Goal: Task Accomplishment & Management: Use online tool/utility

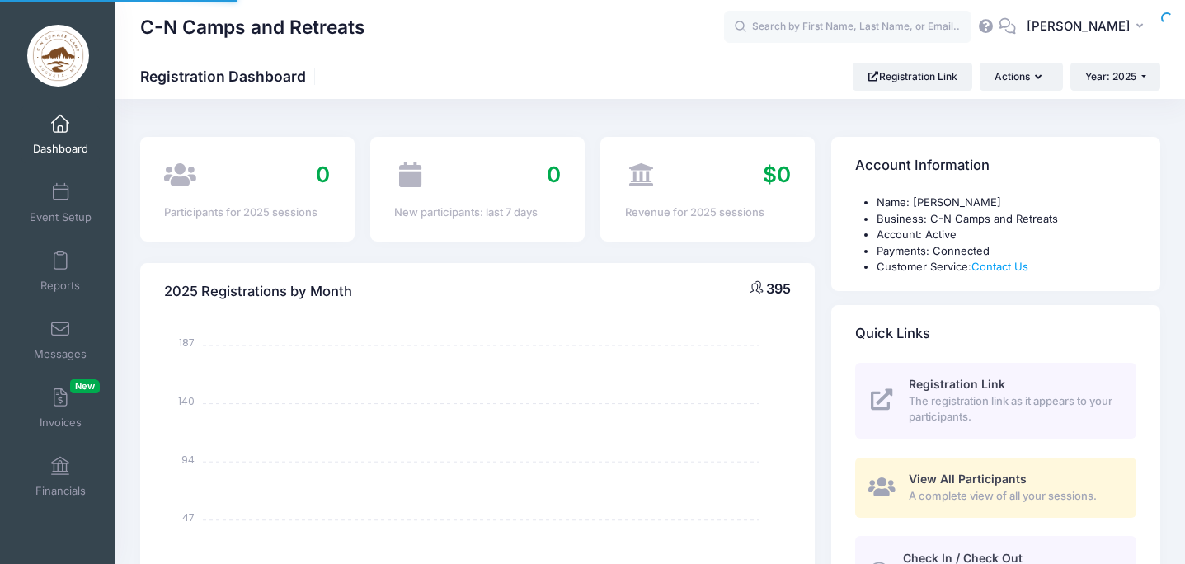
select select
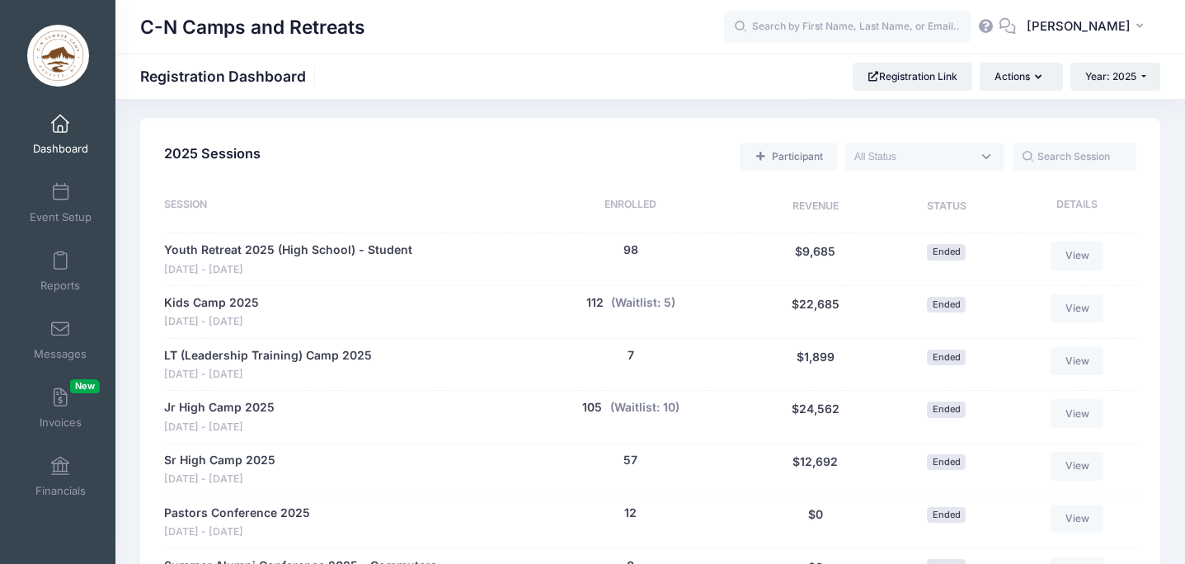
scroll to position [745, 0]
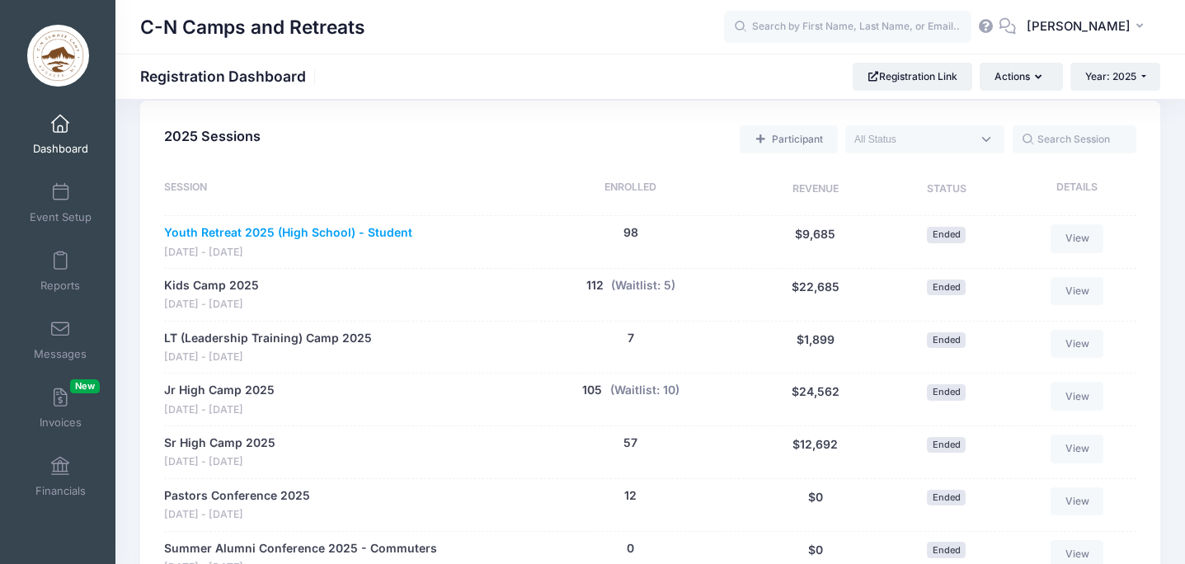
click at [242, 231] on link "Youth Retreat 2025 (High School) - Student" at bounding box center [288, 232] width 248 height 17
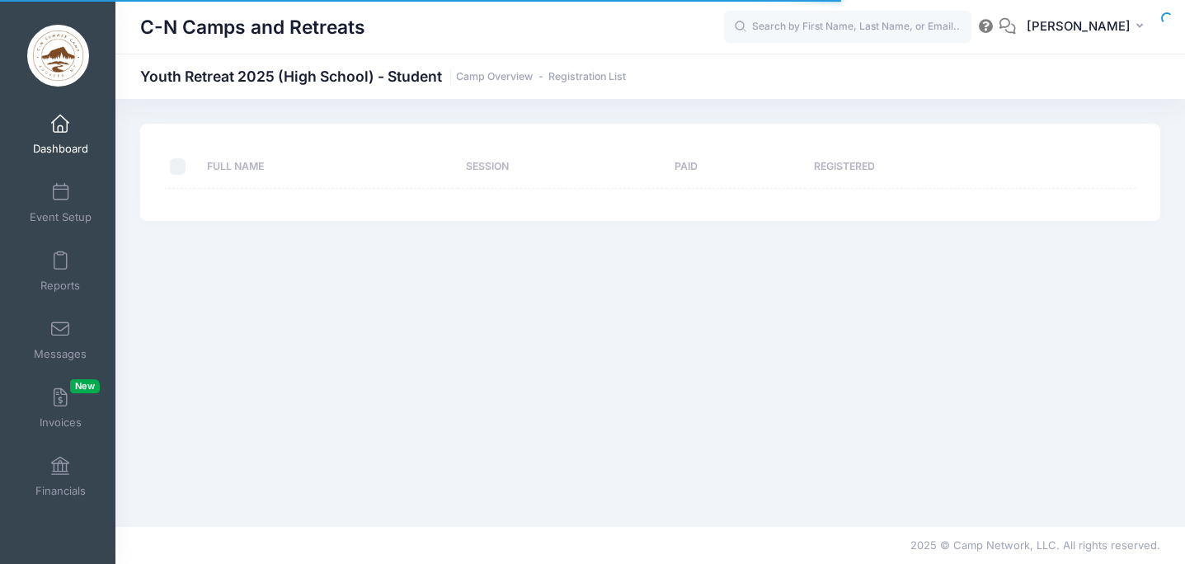
select select "10"
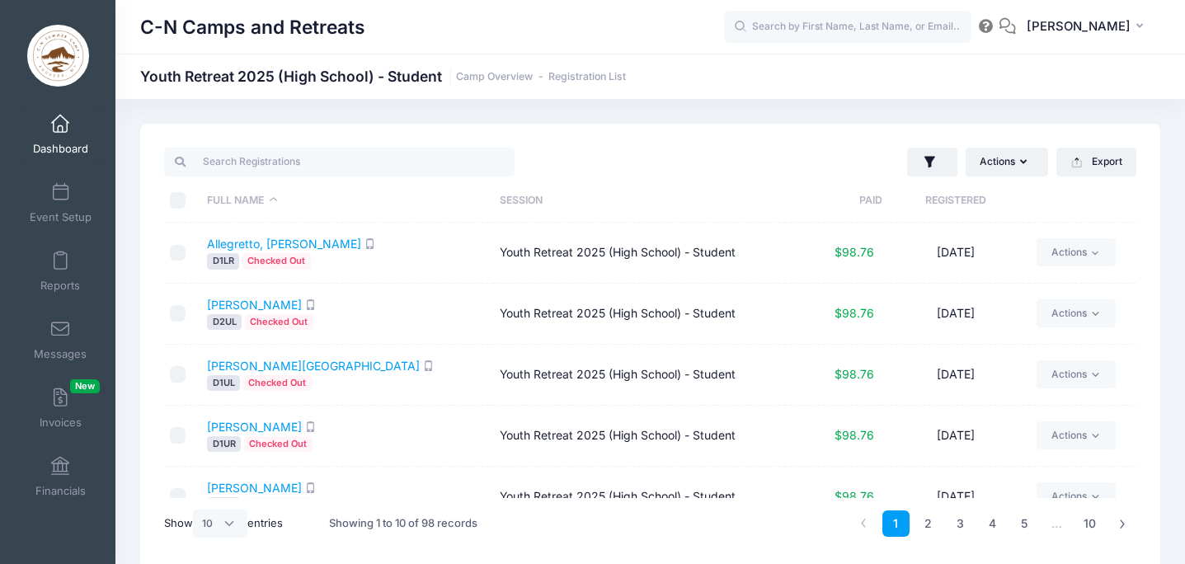
click at [54, 42] on img at bounding box center [58, 56] width 62 height 62
click at [60, 118] on span at bounding box center [60, 124] width 0 height 18
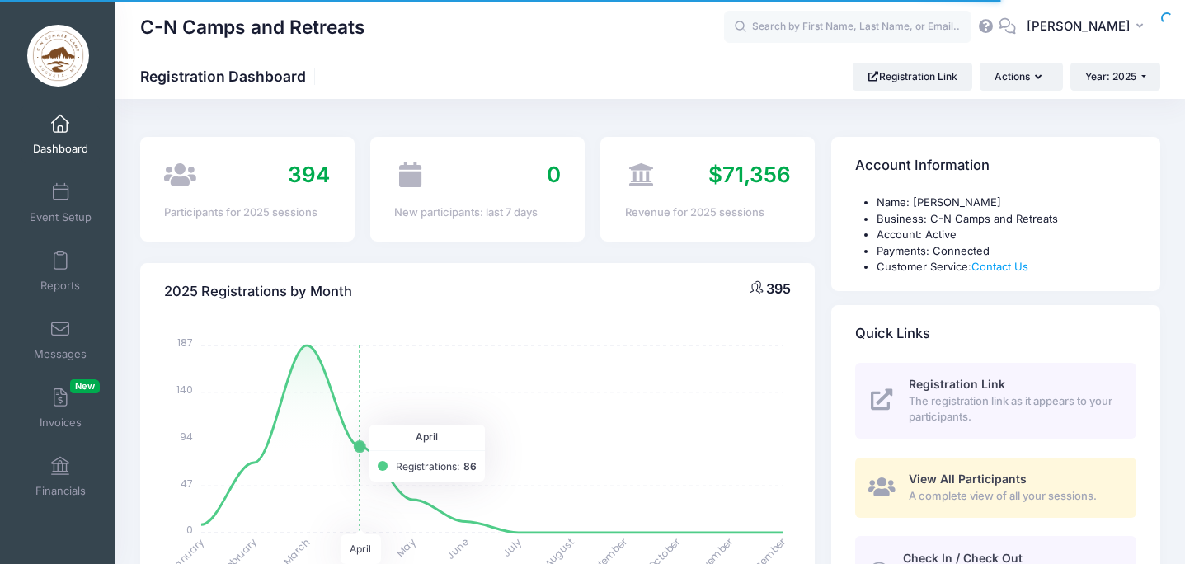
select select
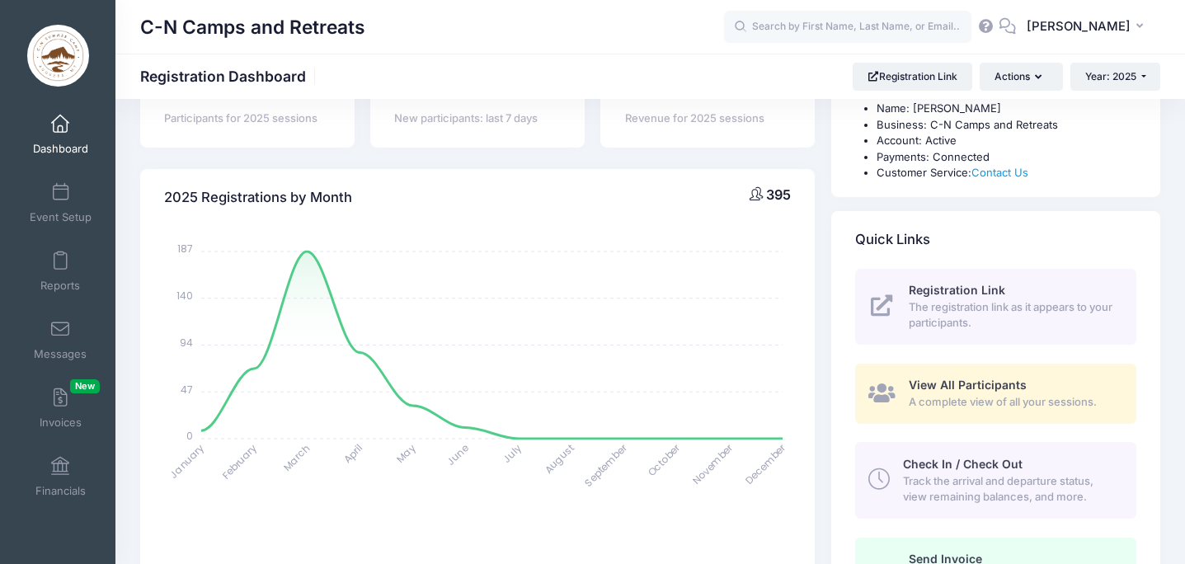
scroll to position [107, 0]
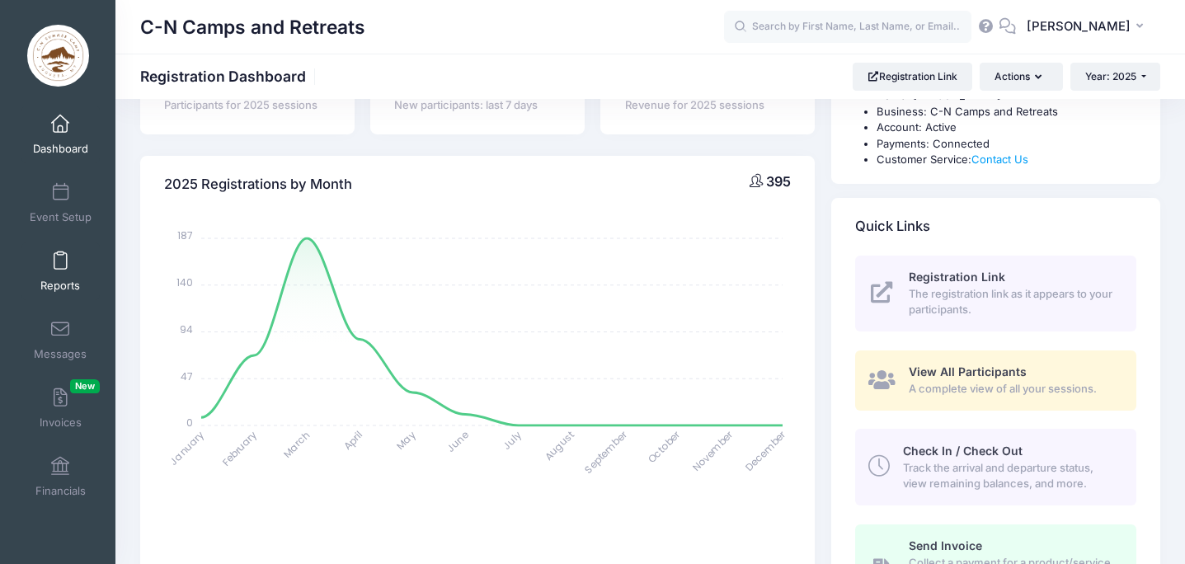
click at [70, 267] on link "Reports" at bounding box center [60, 271] width 78 height 58
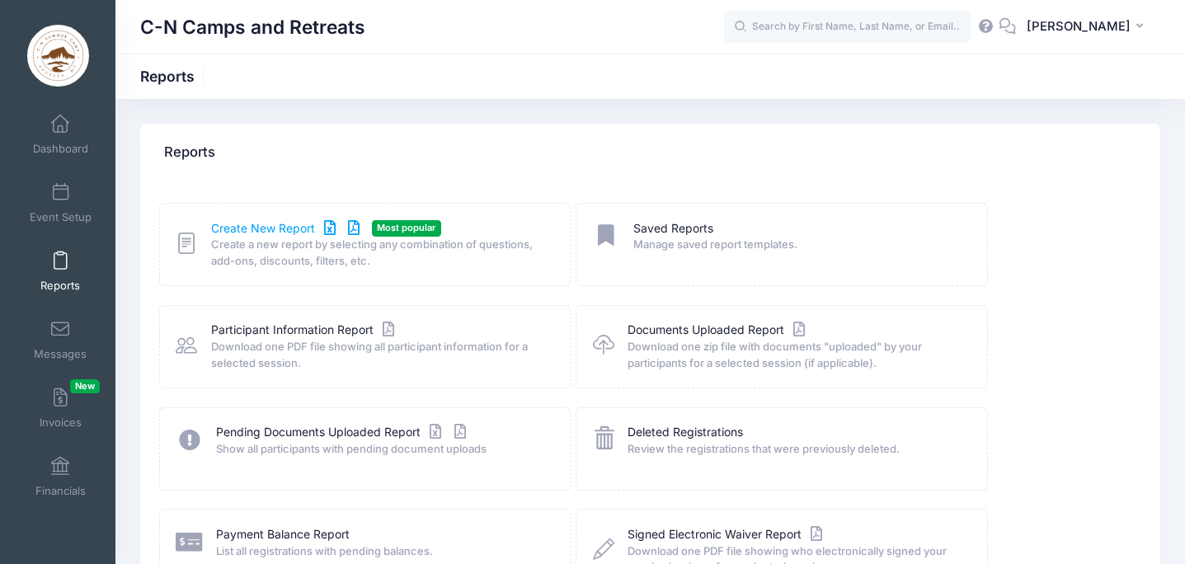
click at [262, 228] on link "Create New Report" at bounding box center [287, 228] width 153 height 17
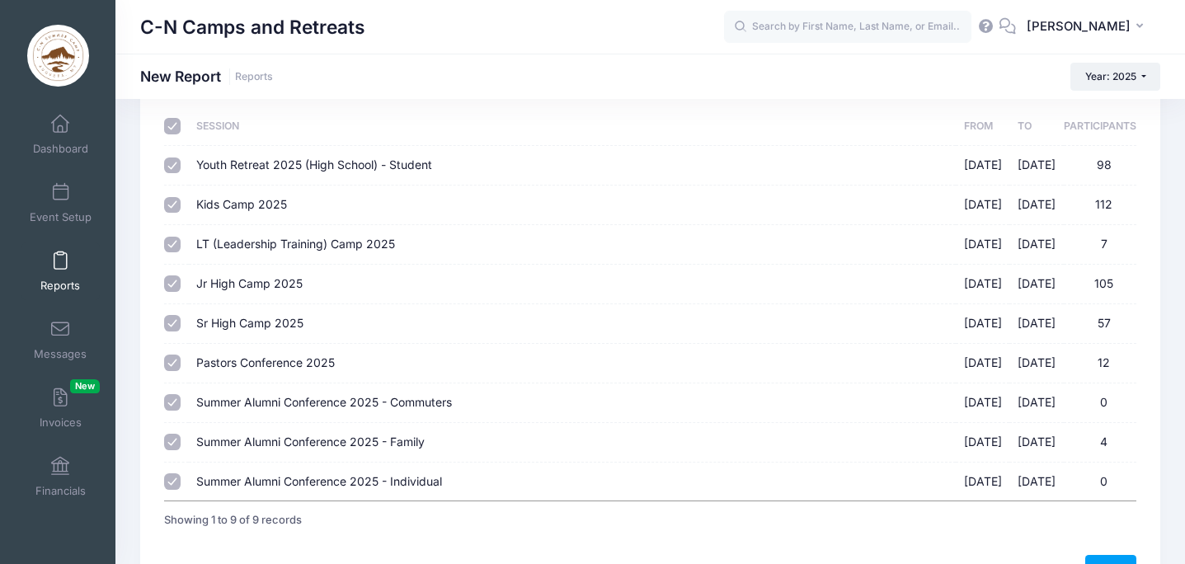
scroll to position [121, 0]
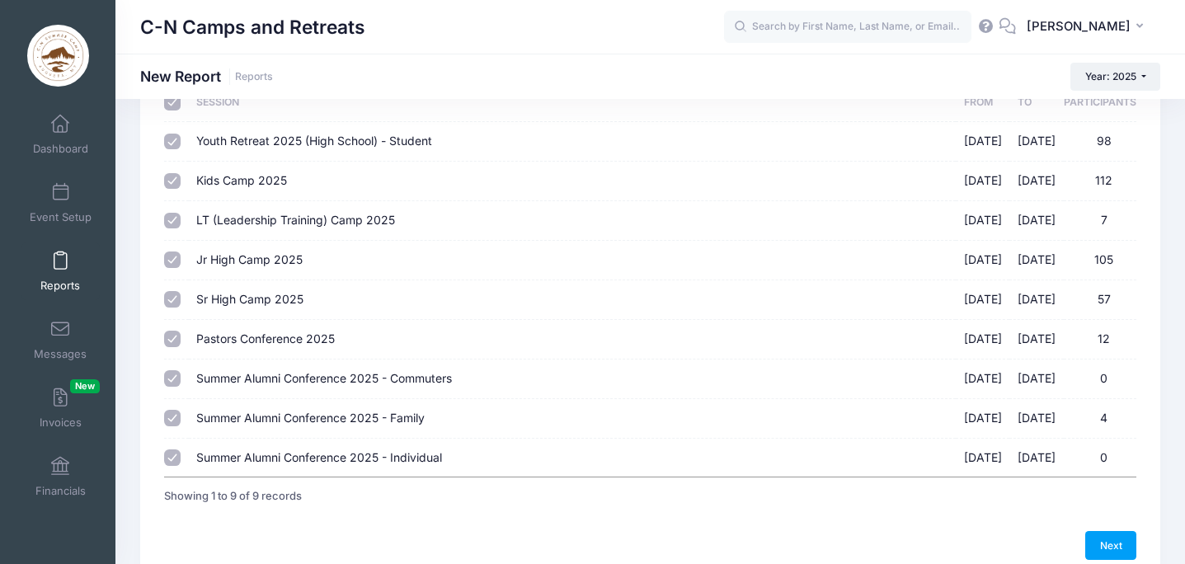
click at [170, 336] on input "Pastors Conference 2025 [DATE] - [DATE] 12" at bounding box center [172, 339] width 16 height 16
checkbox input "false"
click at [167, 385] on input "Summer Alumni Conference 2025 - Commuters 07/04/2025 - 07/06/2025 0" at bounding box center [172, 378] width 16 height 16
checkbox input "false"
click at [175, 421] on input "Summer Alumni Conference 2025 - Family 07/04/2025 - 07/06/2025 4" at bounding box center [172, 418] width 16 height 16
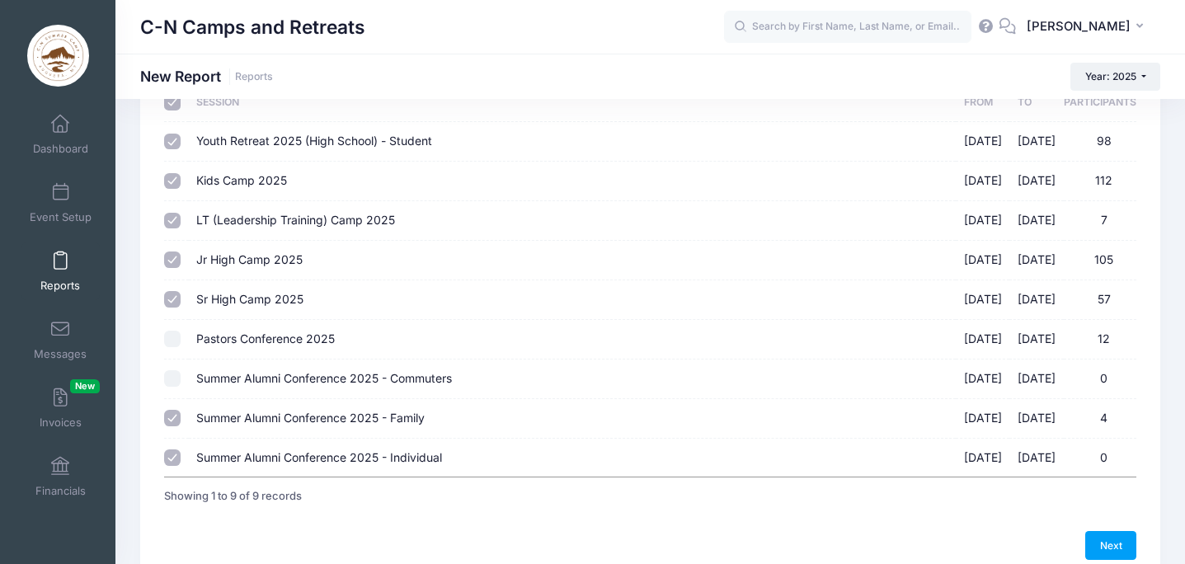
checkbox input "false"
click at [170, 459] on input "Summer Alumni Conference 2025 - Individual 07/04/2025 - 07/06/2025 0" at bounding box center [172, 457] width 16 height 16
checkbox input "false"
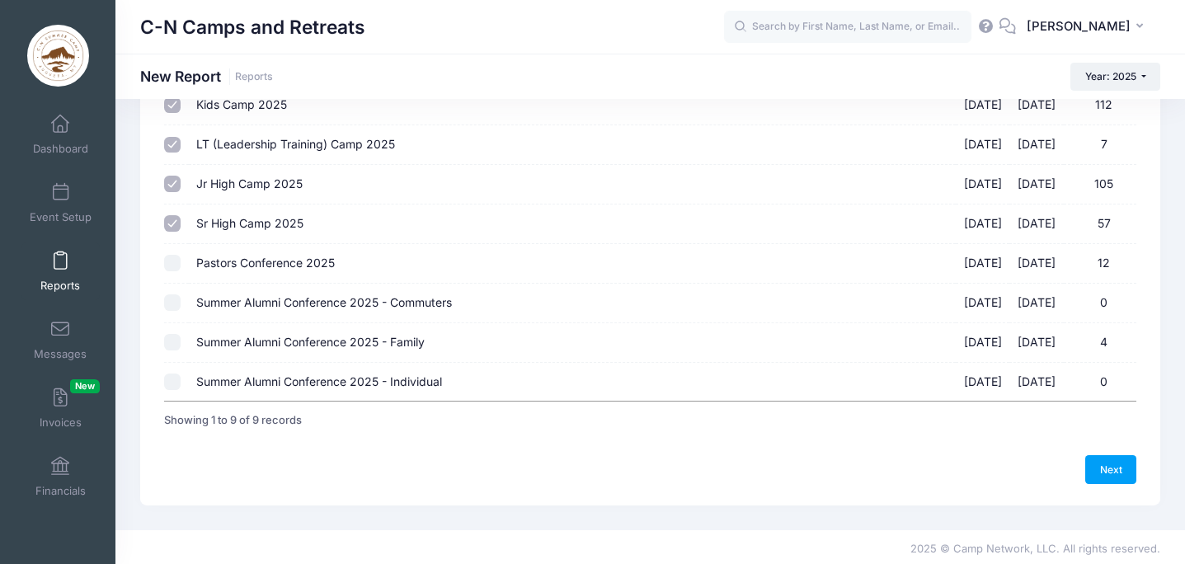
scroll to position [198, 0]
click at [1113, 466] on link "Next" at bounding box center [1110, 468] width 51 height 28
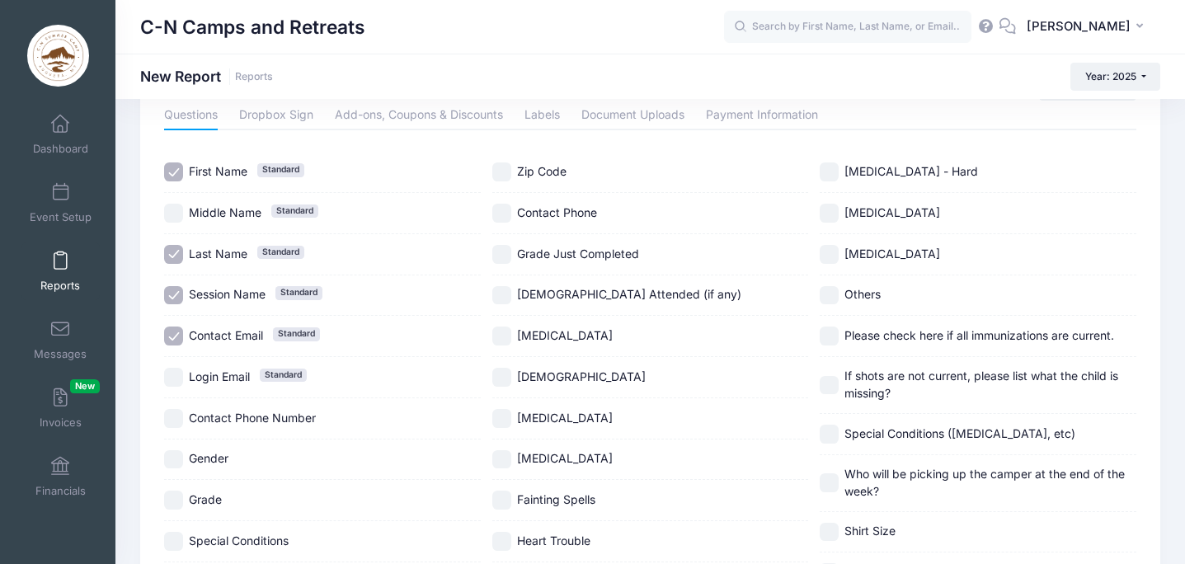
scroll to position [95, 0]
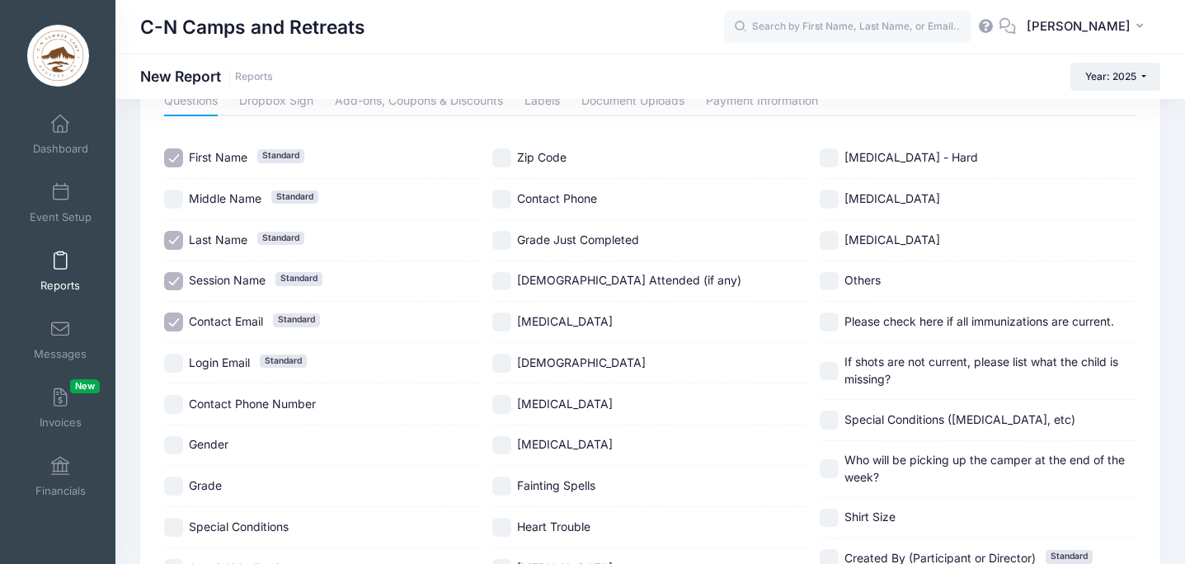
click at [504, 283] on input "[DEMOGRAPHIC_DATA] Attended (if any)" at bounding box center [501, 281] width 19 height 19
checkbox input "true"
click at [172, 322] on input "Contact Email Standard" at bounding box center [173, 322] width 19 height 19
checkbox input "false"
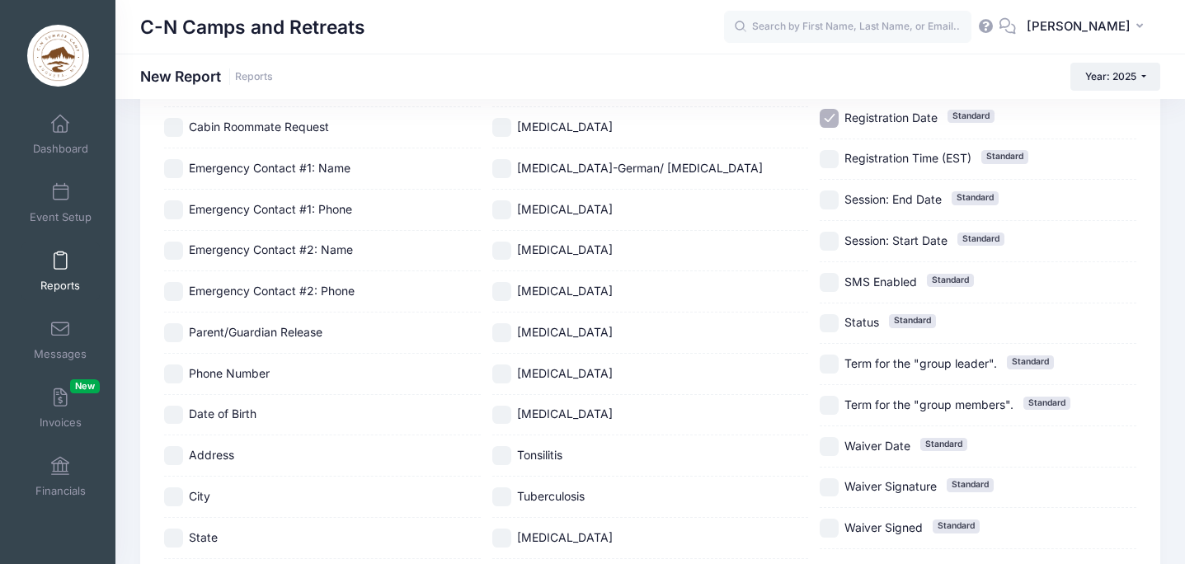
scroll to position [620, 0]
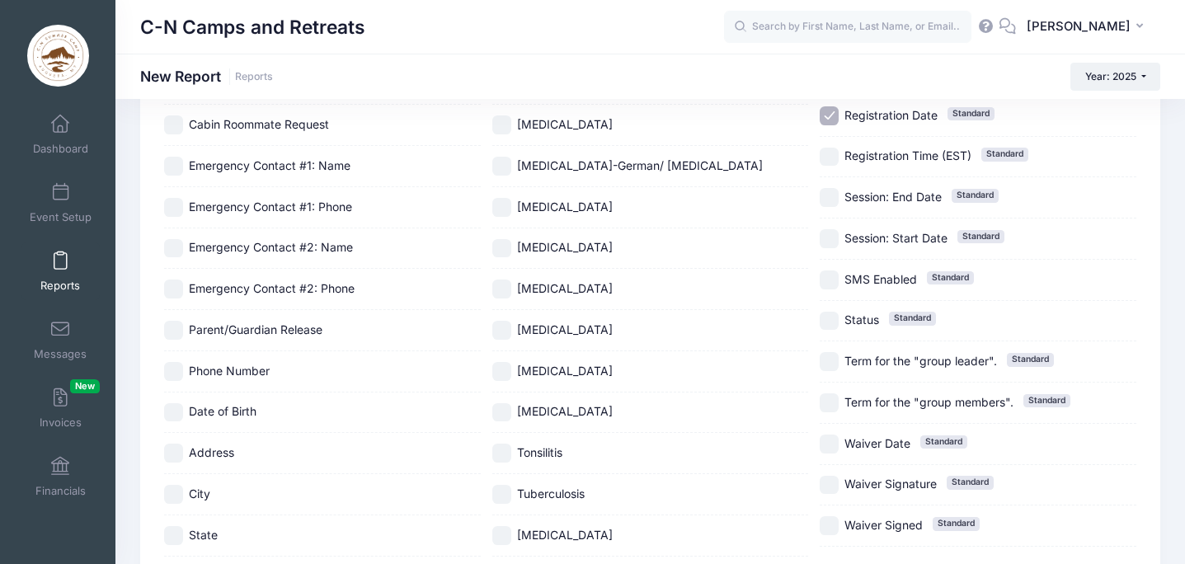
click at [837, 109] on input "Registration Date Standard" at bounding box center [829, 115] width 19 height 19
checkbox input "false"
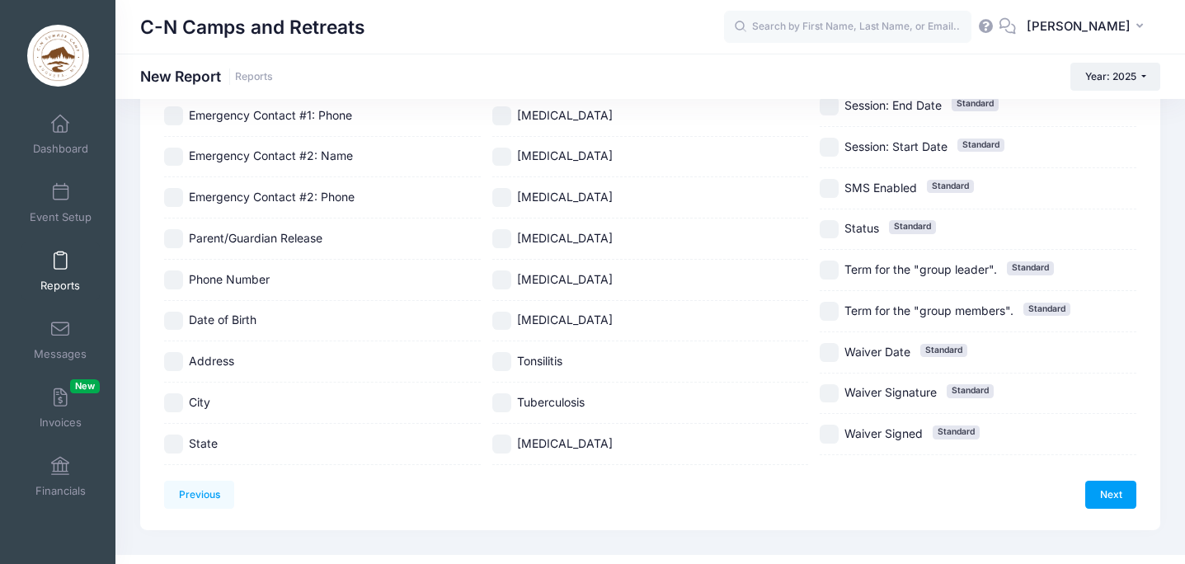
scroll to position [741, 0]
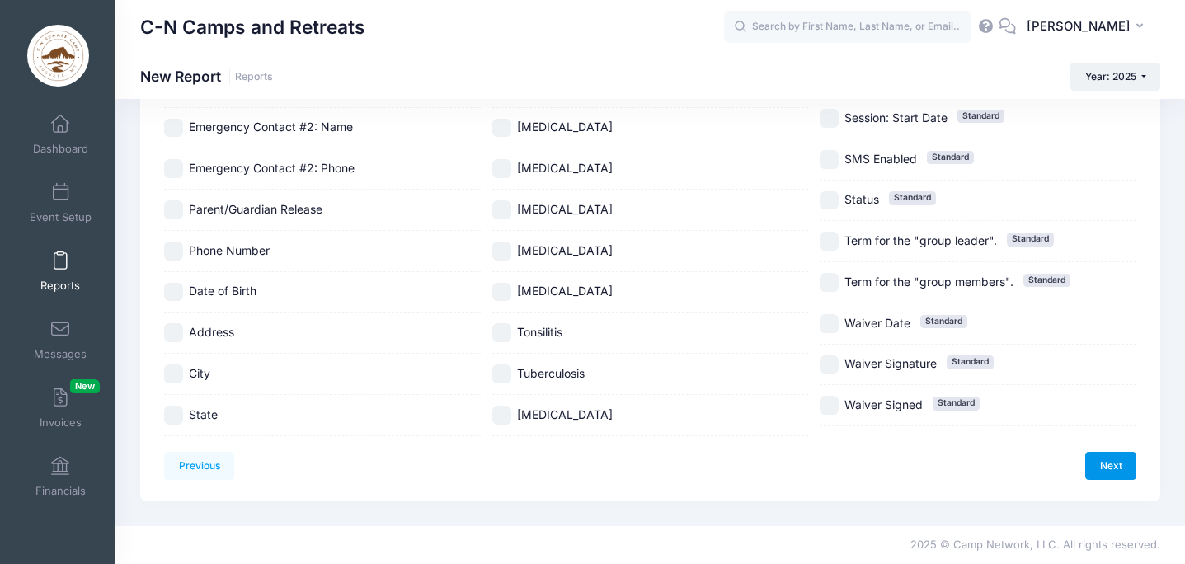
click at [1103, 460] on link "Next" at bounding box center [1110, 466] width 51 height 28
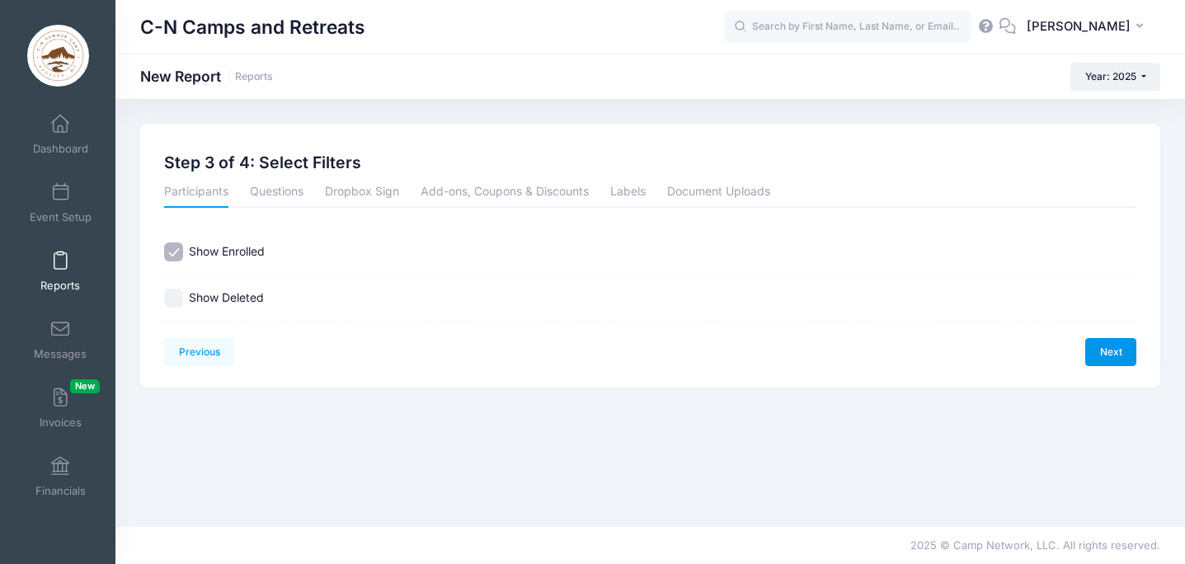
click at [1115, 352] on link "Next" at bounding box center [1110, 352] width 51 height 28
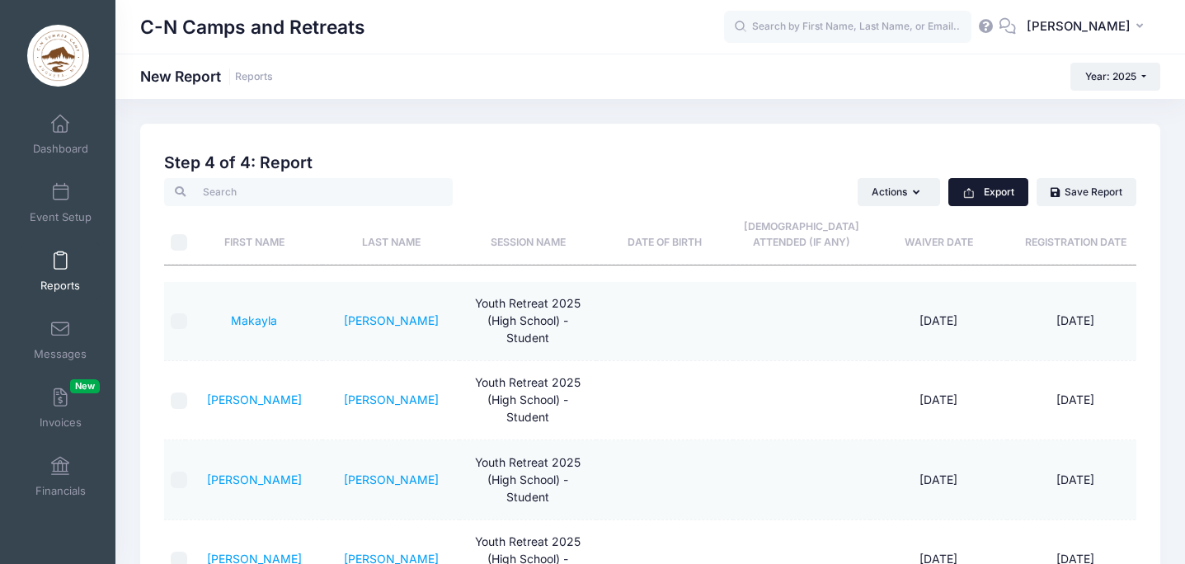
click at [1000, 185] on button "Export" at bounding box center [988, 192] width 80 height 28
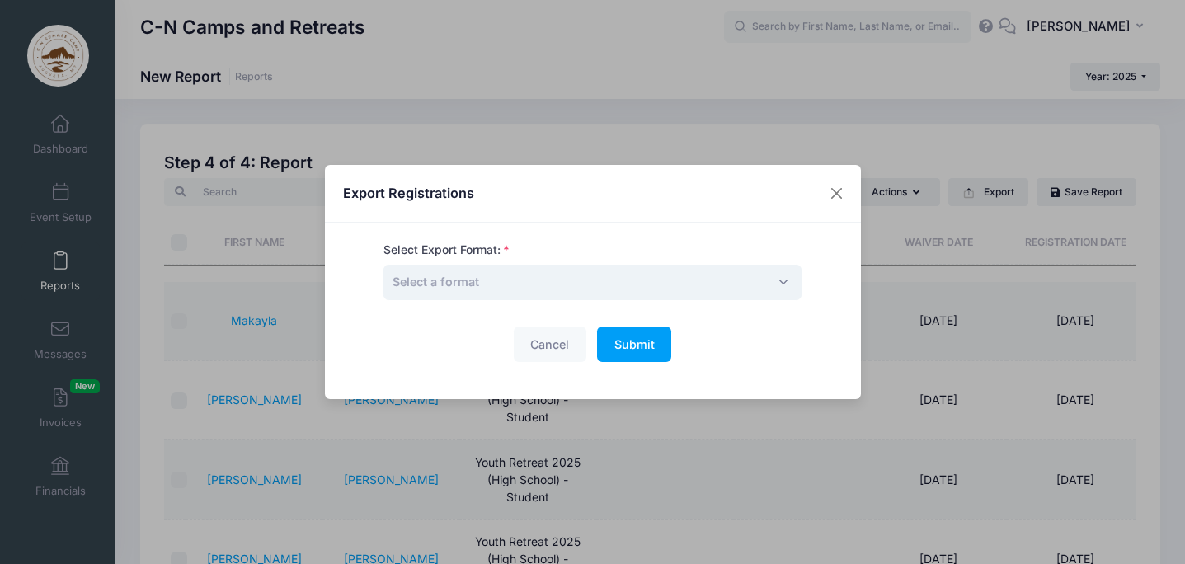
click at [539, 297] on span "Select a format" at bounding box center [592, 282] width 418 height 35
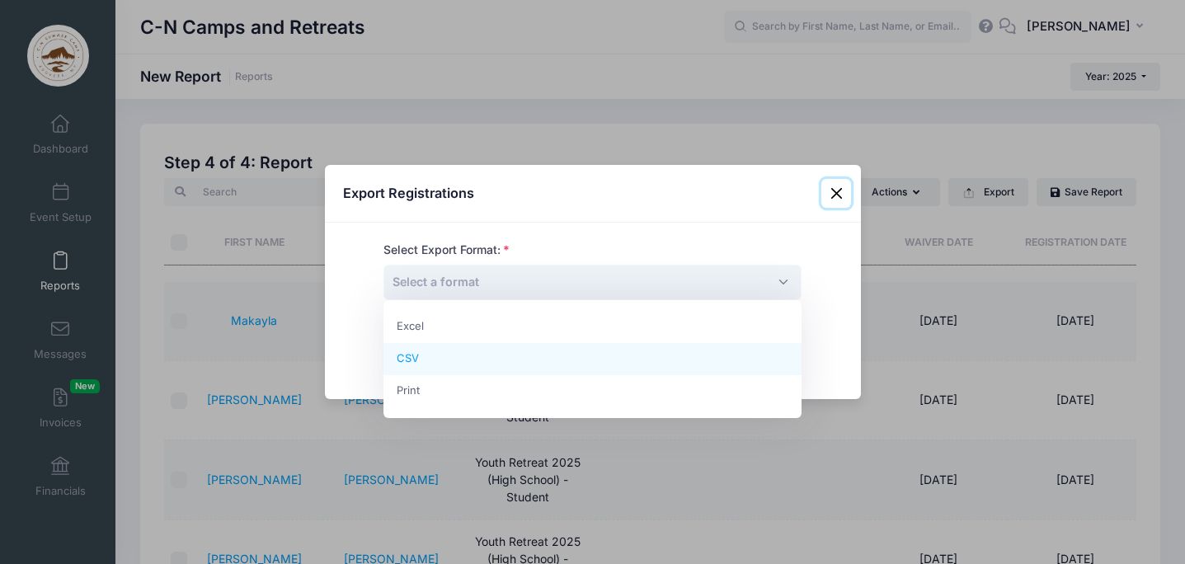
click at [844, 183] on button "Close" at bounding box center [836, 194] width 30 height 30
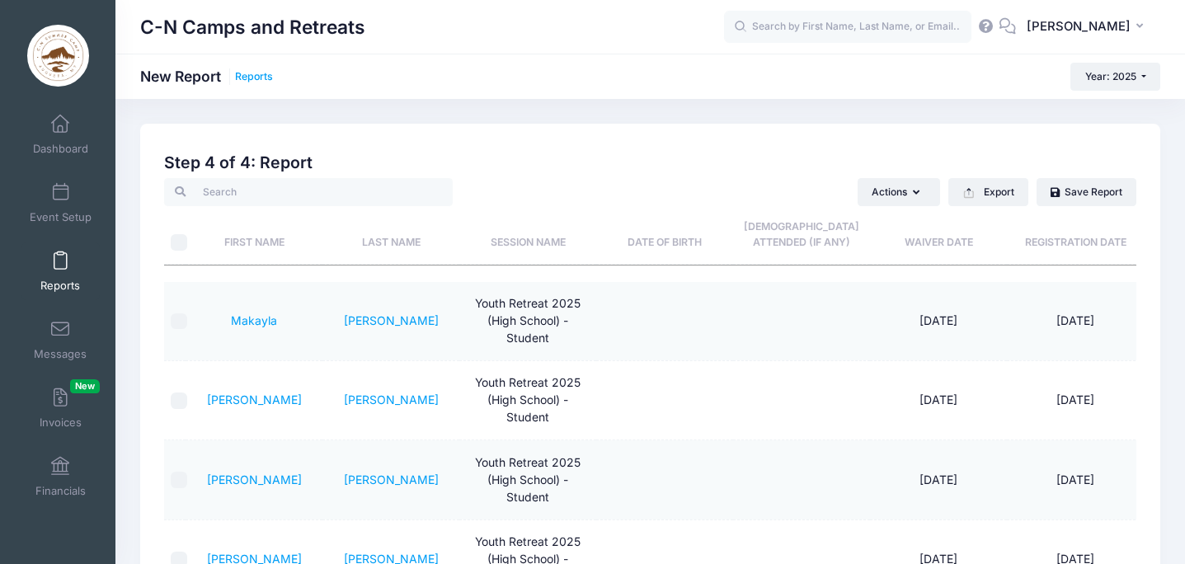
click at [261, 75] on link "Reports" at bounding box center [254, 77] width 38 height 12
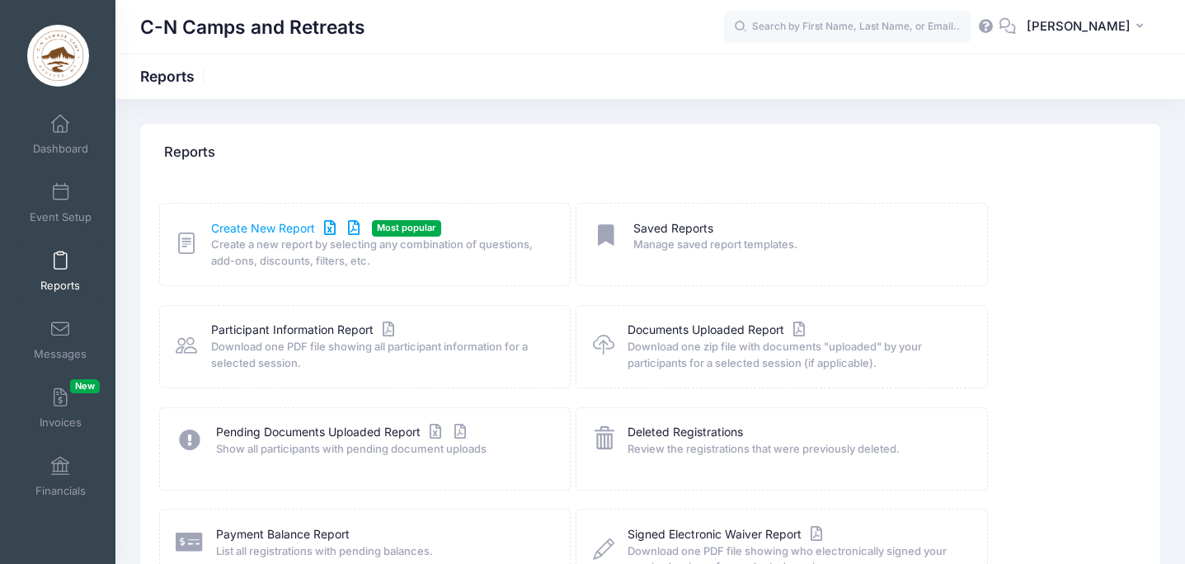
click at [280, 225] on link "Create New Report" at bounding box center [287, 228] width 153 height 17
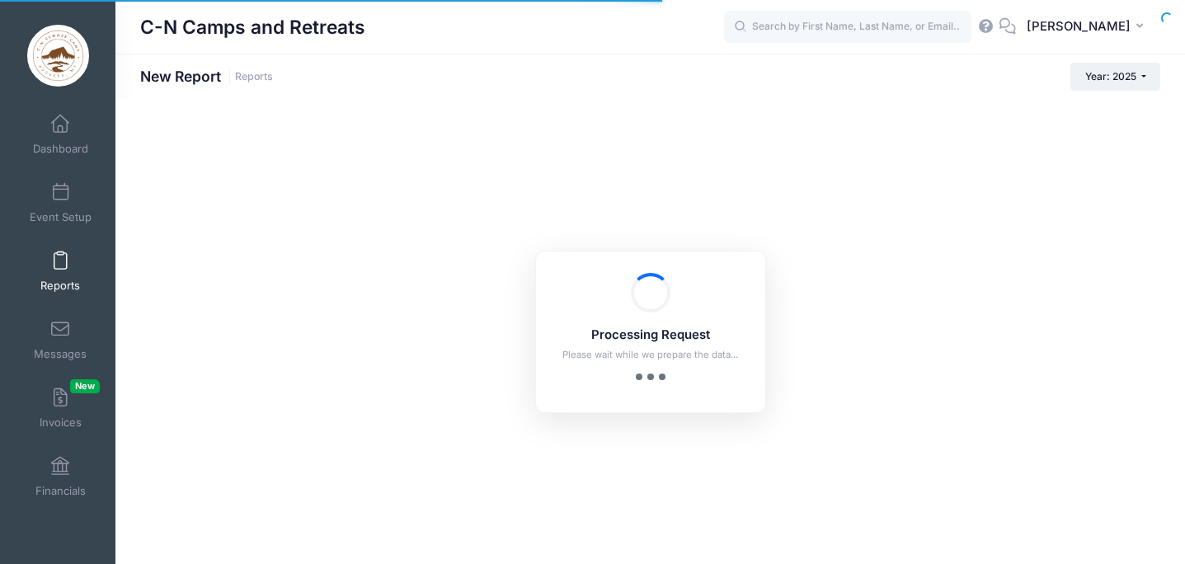
checkbox input "true"
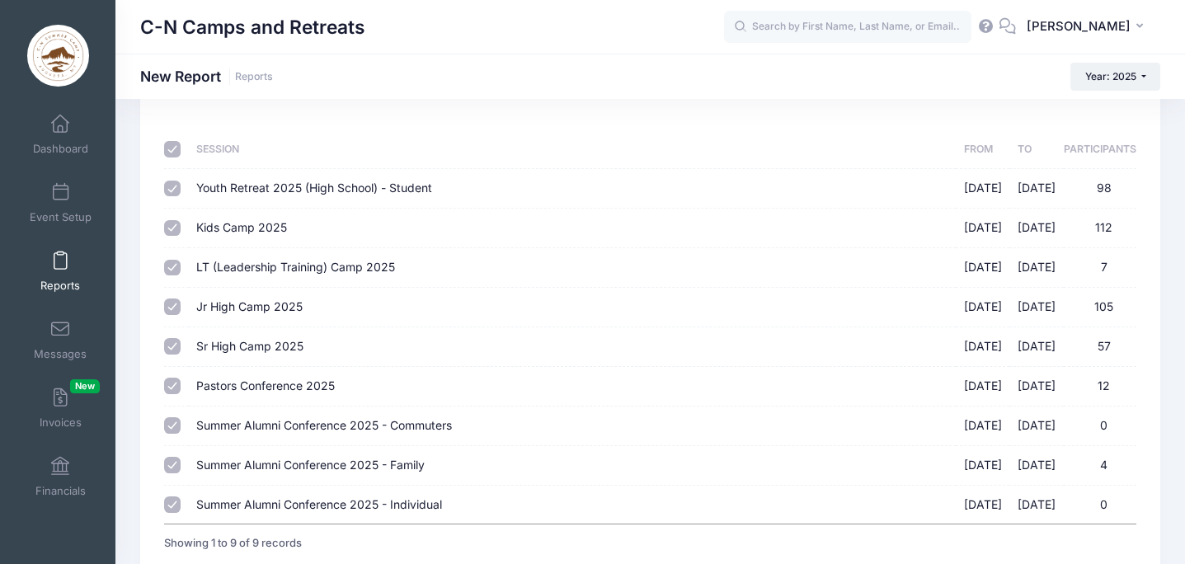
scroll to position [75, 0]
click at [168, 388] on input "Pastors Conference 2025 06/30/2025 - 07/02/2025 12" at bounding box center [172, 385] width 16 height 16
checkbox input "false"
click at [179, 421] on input "Summer Alumni Conference 2025 - Commuters 07/04/2025 - 07/06/2025 0" at bounding box center [172, 424] width 16 height 16
checkbox input "false"
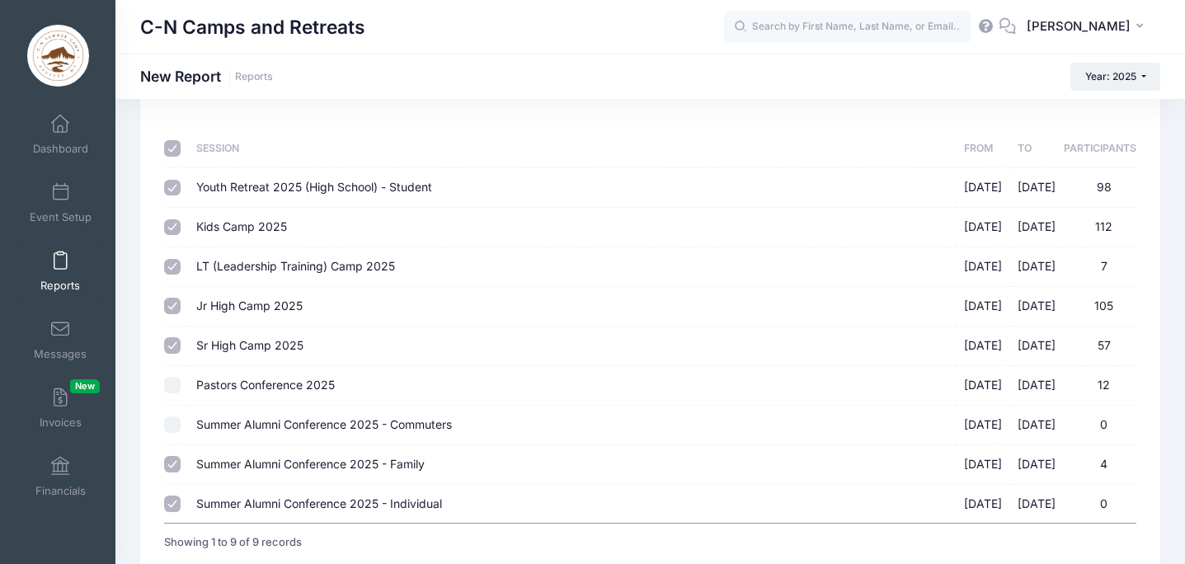
click at [176, 464] on input "Summer Alumni Conference 2025 - Family 07/04/2025 - 07/06/2025 4" at bounding box center [172, 464] width 16 height 16
checkbox input "false"
click at [175, 501] on input "Summer Alumni Conference 2025 - Individual [DATE] - [DATE] 0" at bounding box center [172, 504] width 16 height 16
checkbox input "false"
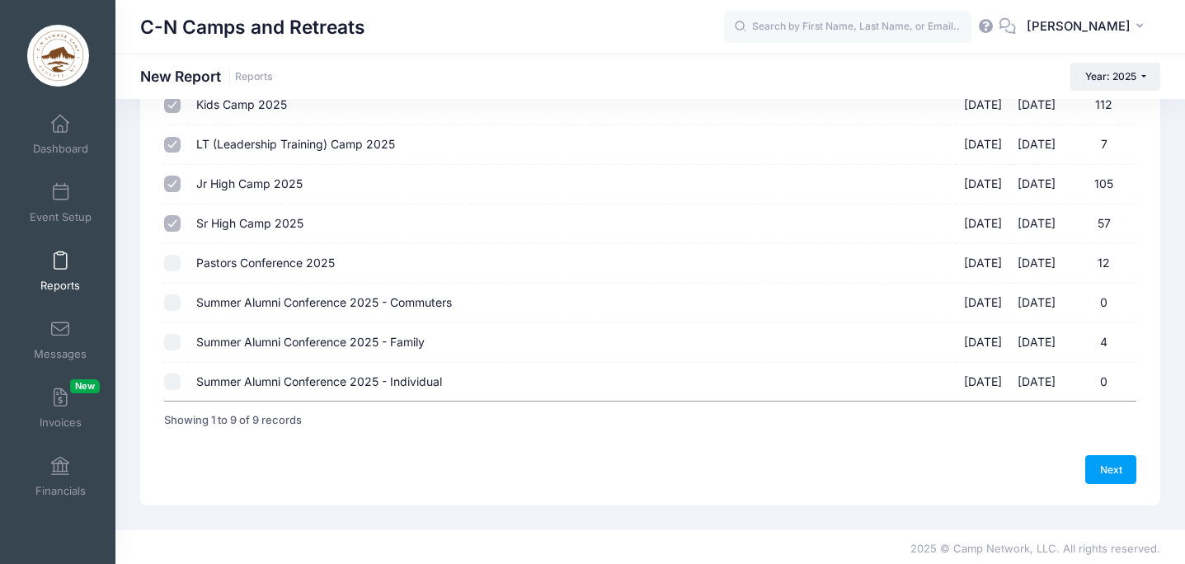
scroll to position [200, 0]
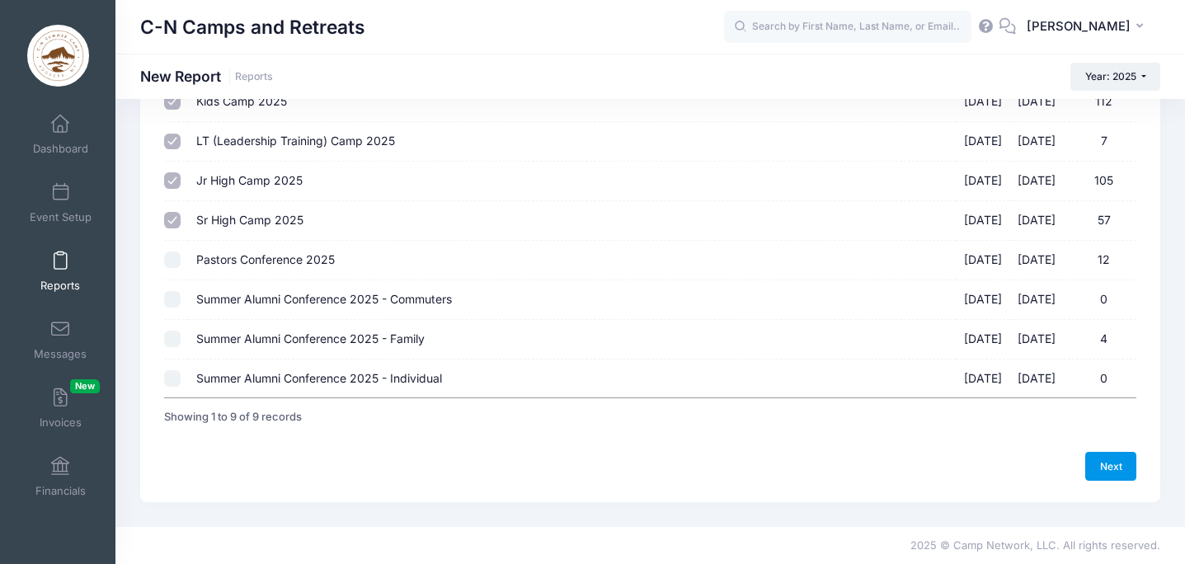
click at [1101, 466] on link "Next" at bounding box center [1110, 466] width 51 height 28
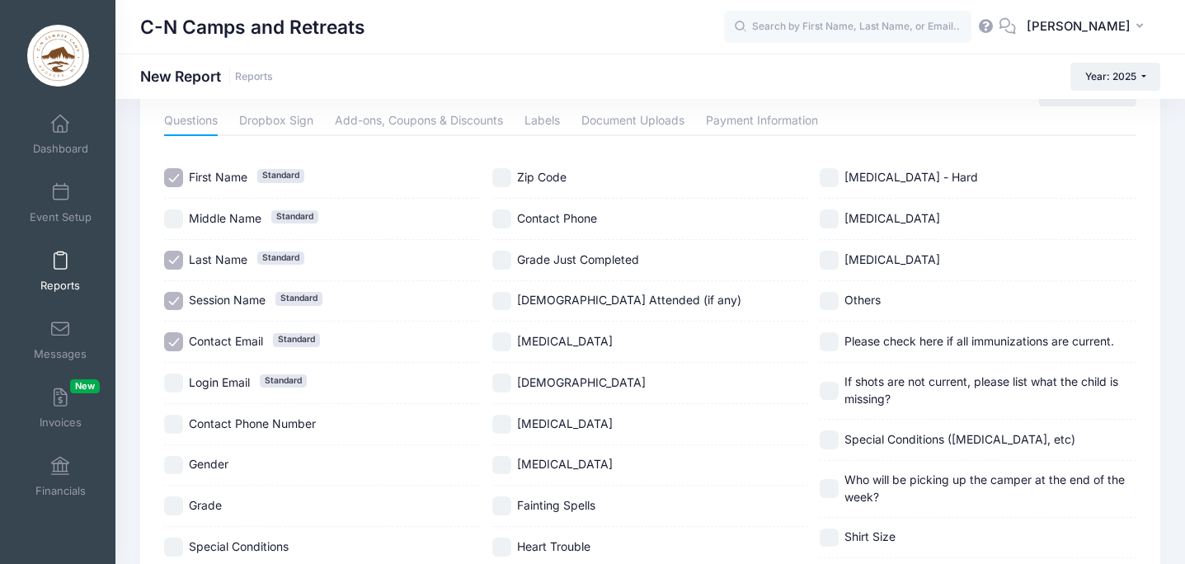
scroll to position [83, 0]
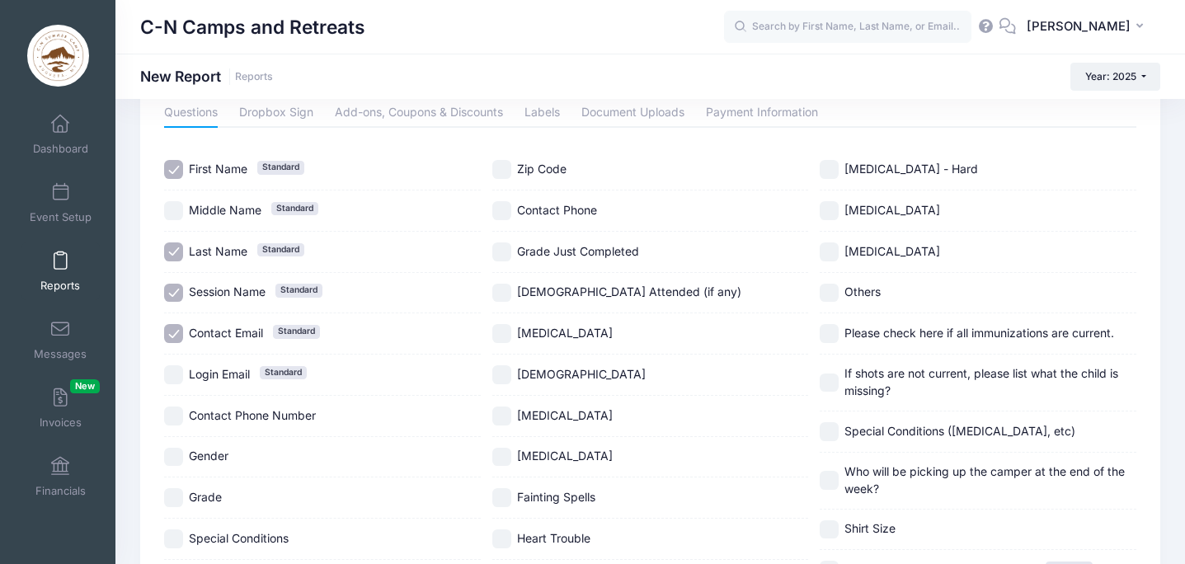
click at [173, 333] on input "Contact Email Standard" at bounding box center [173, 333] width 19 height 19
checkbox input "false"
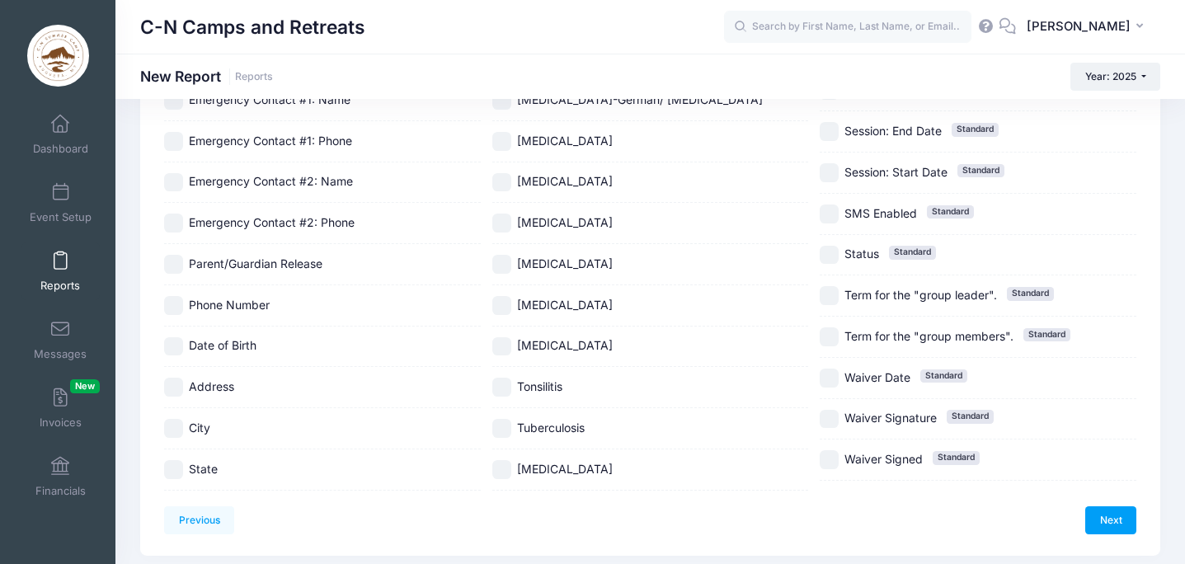
scroll to position [689, 0]
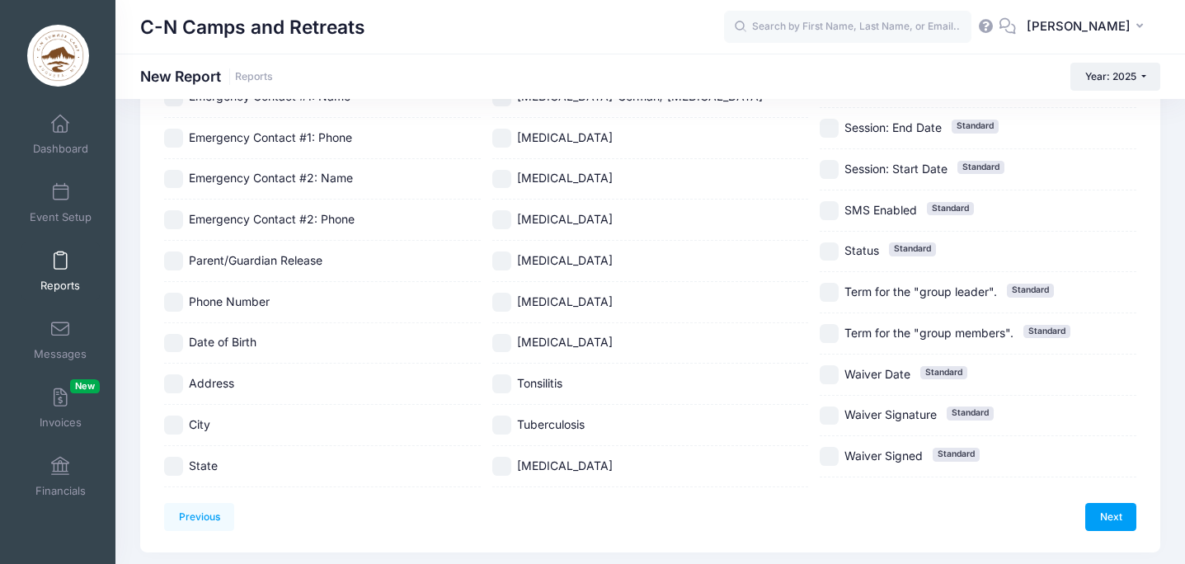
click at [173, 388] on input "Address" at bounding box center [173, 383] width 19 height 19
checkbox input "true"
click at [173, 424] on input "City" at bounding box center [173, 425] width 19 height 19
checkbox input "true"
click at [174, 468] on input "State" at bounding box center [173, 466] width 19 height 19
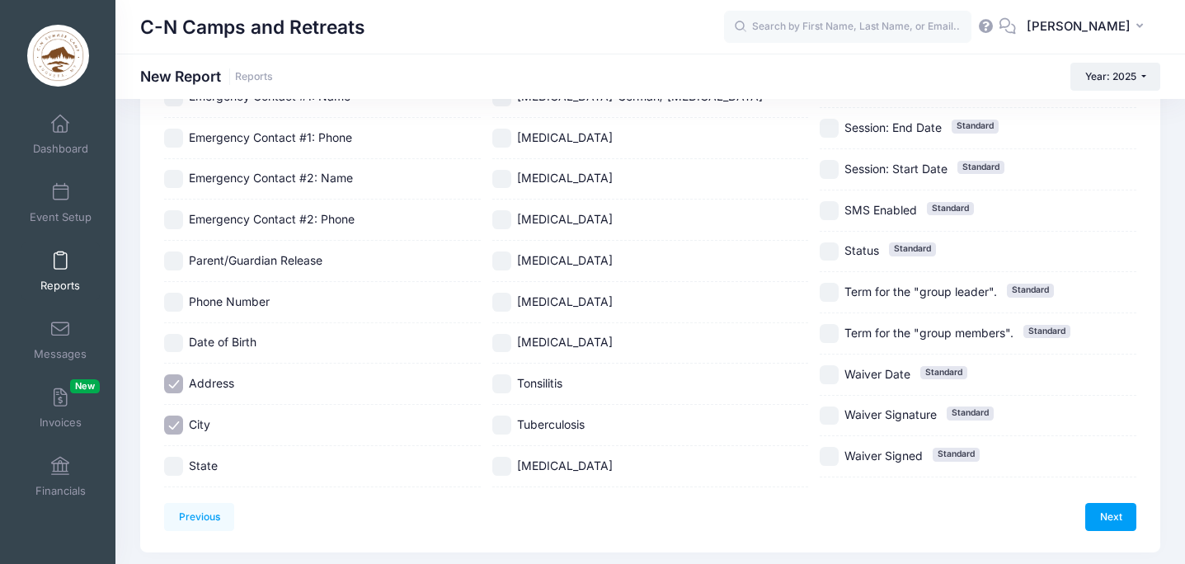
checkbox input "true"
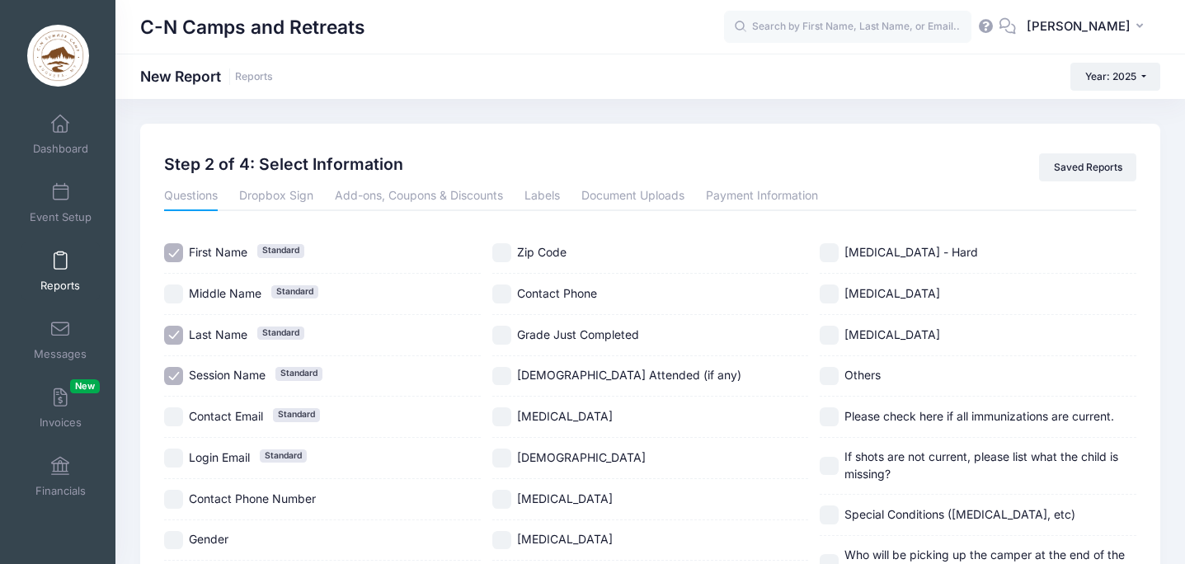
scroll to position [42, 0]
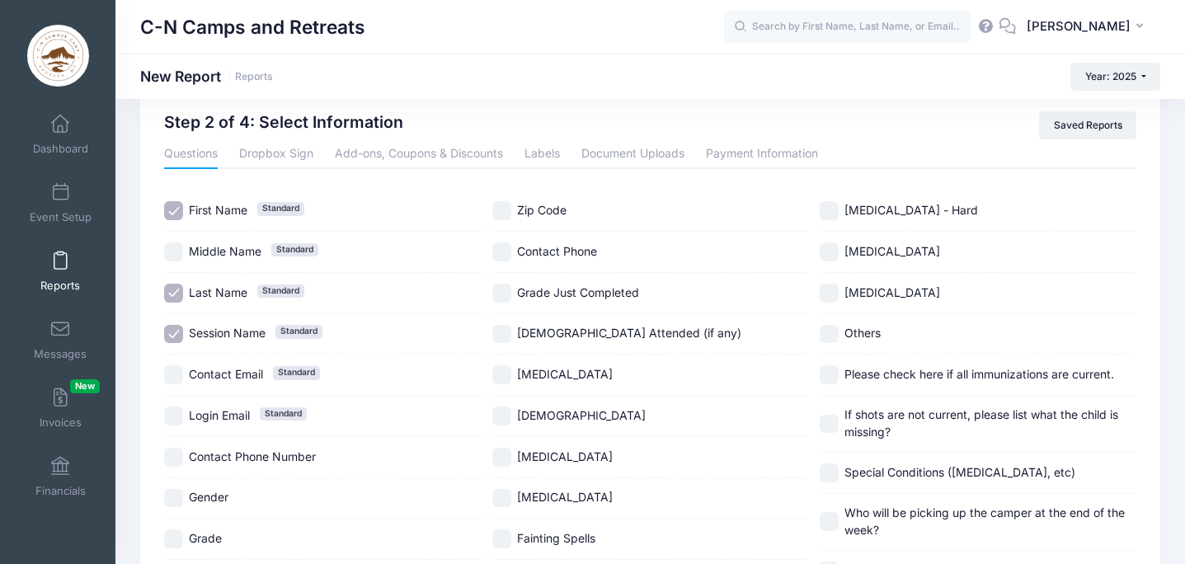
click at [504, 327] on input "Church Attended (if any)" at bounding box center [501, 334] width 19 height 19
checkbox input "true"
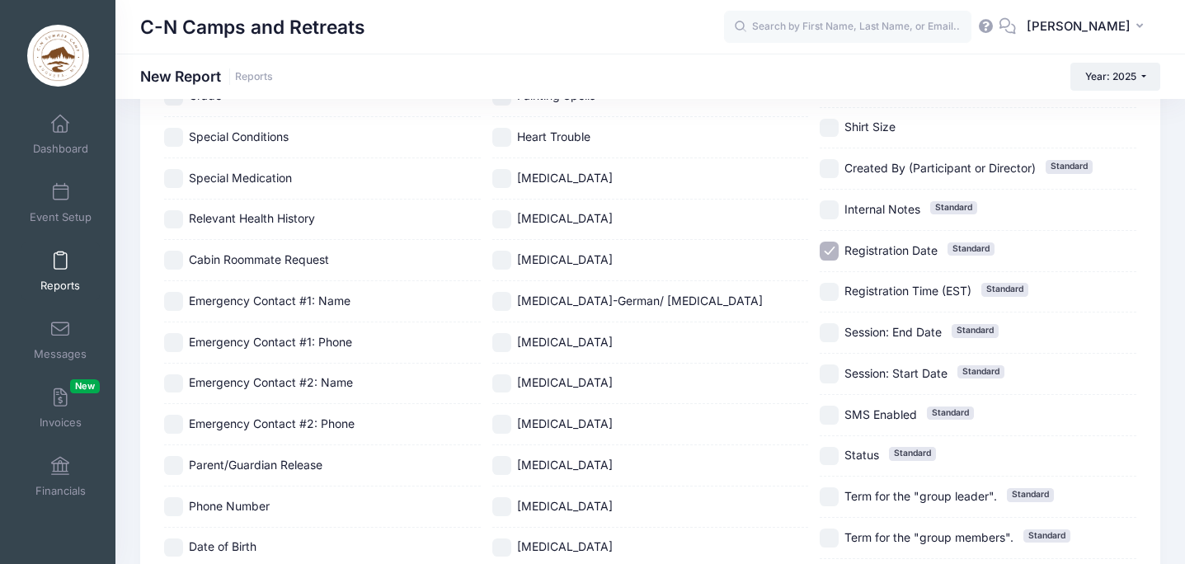
scroll to position [488, 0]
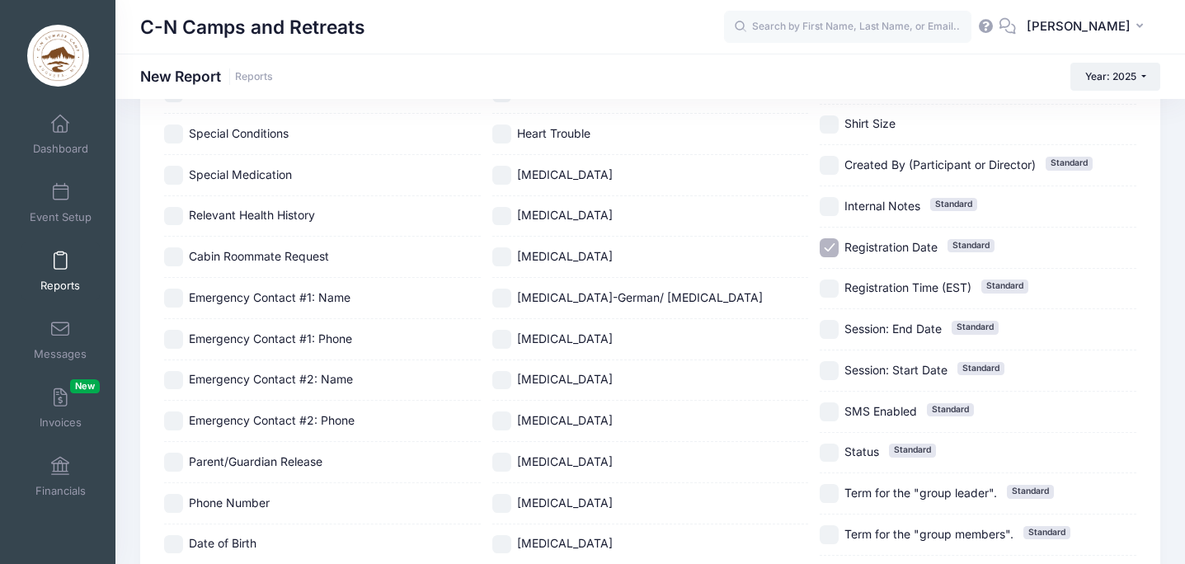
click at [828, 241] on input "Registration Date Standard" at bounding box center [829, 247] width 19 height 19
checkbox input "false"
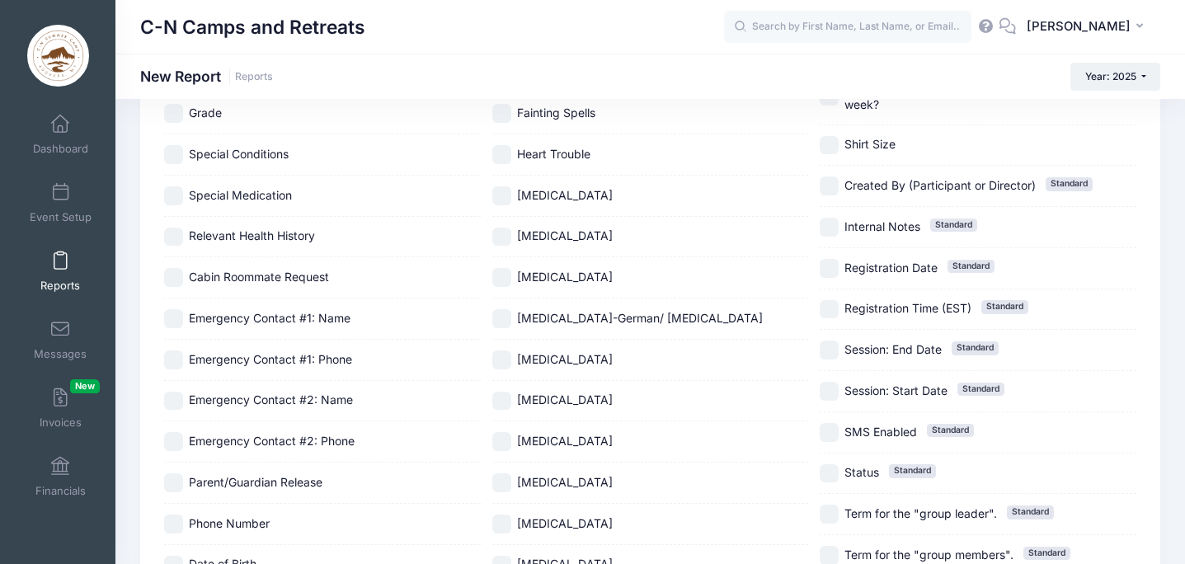
scroll to position [741, 0]
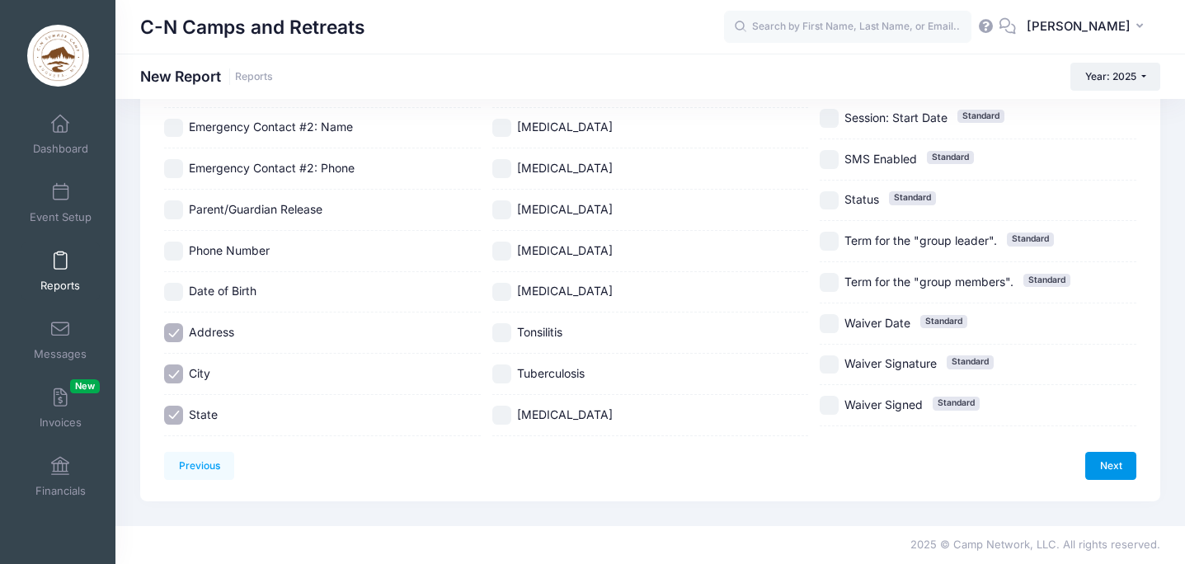
click at [1113, 468] on link "Next" at bounding box center [1110, 466] width 51 height 28
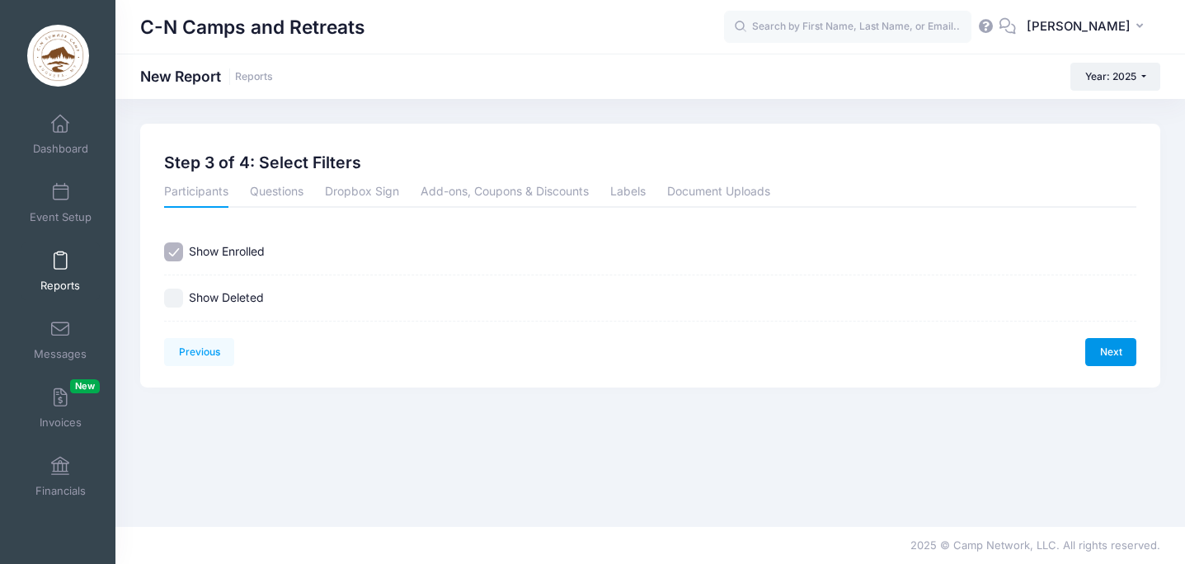
click at [1124, 360] on link "Next" at bounding box center [1110, 352] width 51 height 28
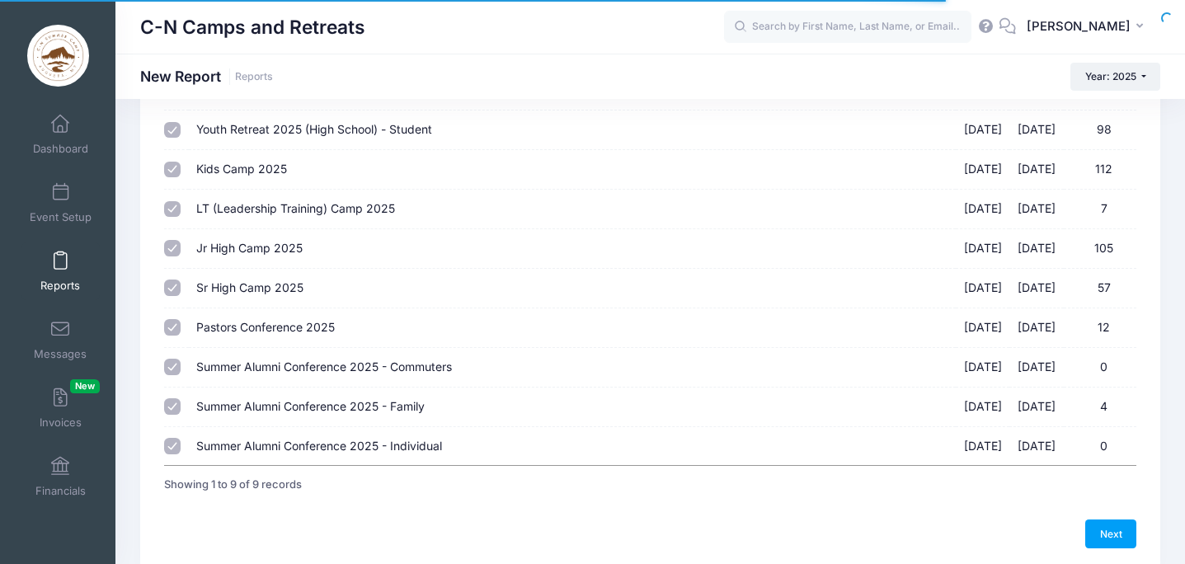
scroll to position [141, 0]
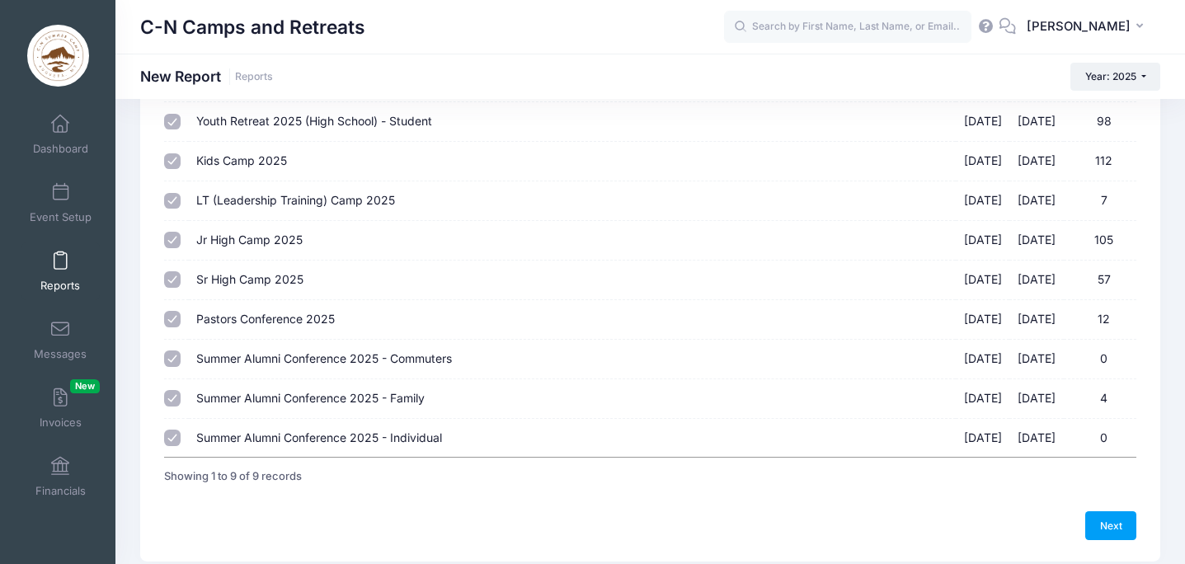
click at [172, 314] on input "Pastors Conference 2025 06/30/2025 - 07/02/2025 12" at bounding box center [172, 319] width 16 height 16
checkbox input "false"
click at [176, 351] on input "Summer Alumni Conference 2025 - Commuters 07/04/2025 - 07/06/2025 0" at bounding box center [172, 358] width 16 height 16
checkbox input "false"
click at [174, 398] on input "Summer Alumni Conference 2025 - Family 07/04/2025 - 07/06/2025 4" at bounding box center [172, 398] width 16 height 16
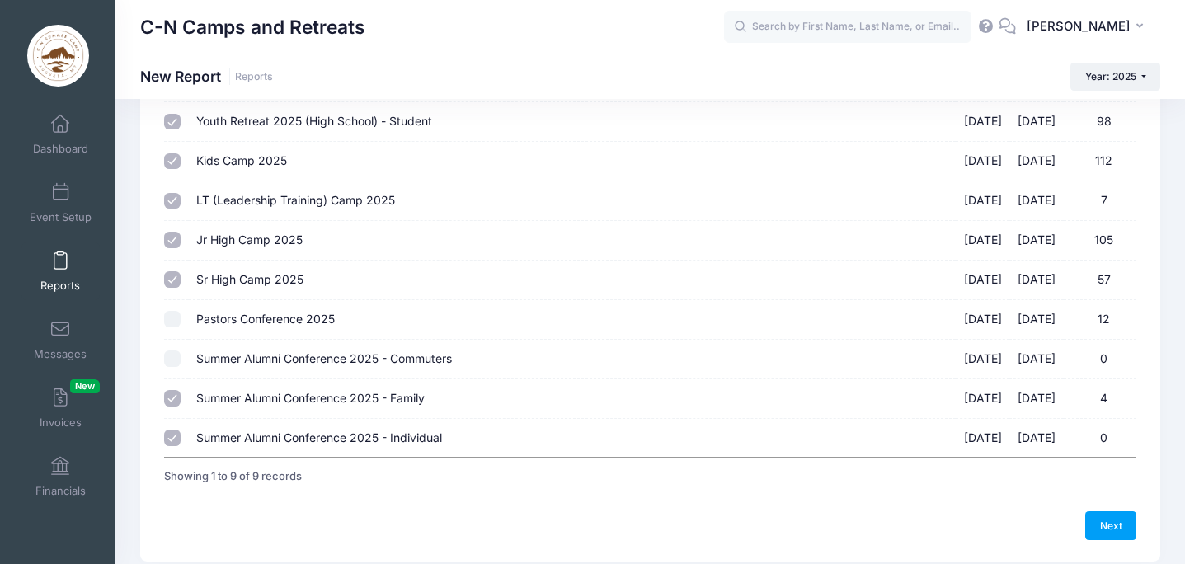
checkbox input "false"
click at [173, 445] on input "Summer Alumni Conference 2025 - Individual 07/04/2025 - 07/06/2025 0" at bounding box center [172, 438] width 16 height 16
checkbox input "false"
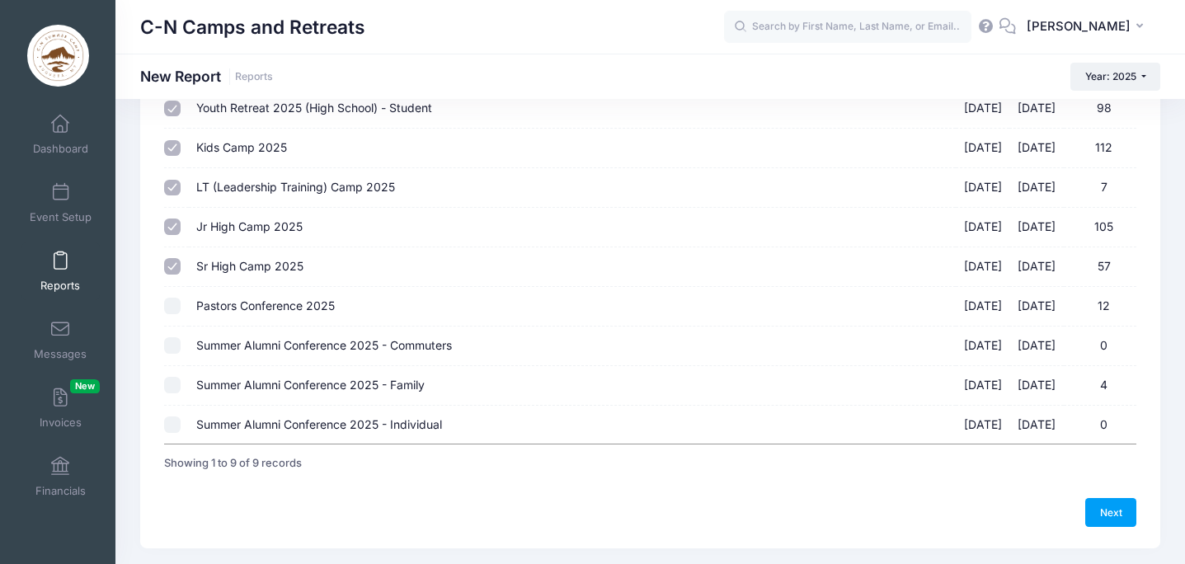
scroll to position [200, 0]
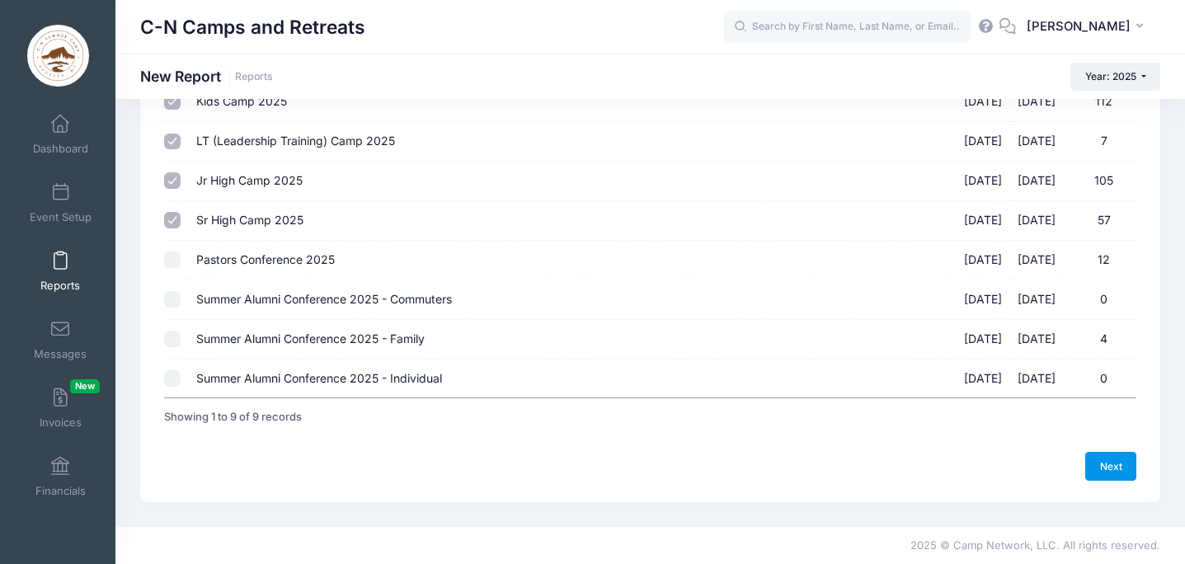
click at [1113, 460] on link "Next" at bounding box center [1110, 466] width 51 height 28
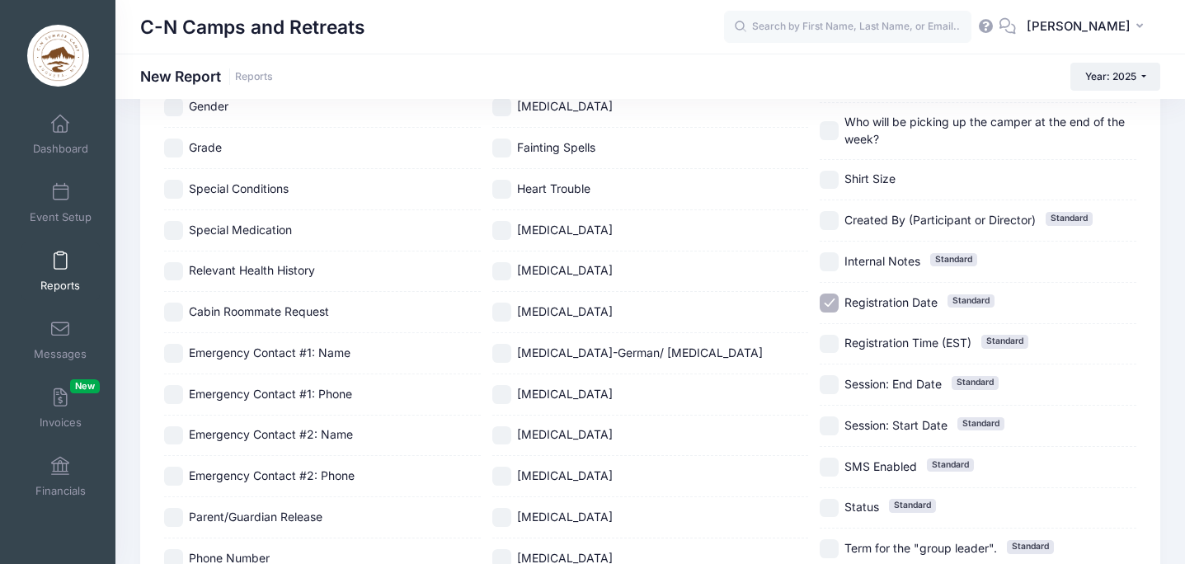
scroll to position [437, 0]
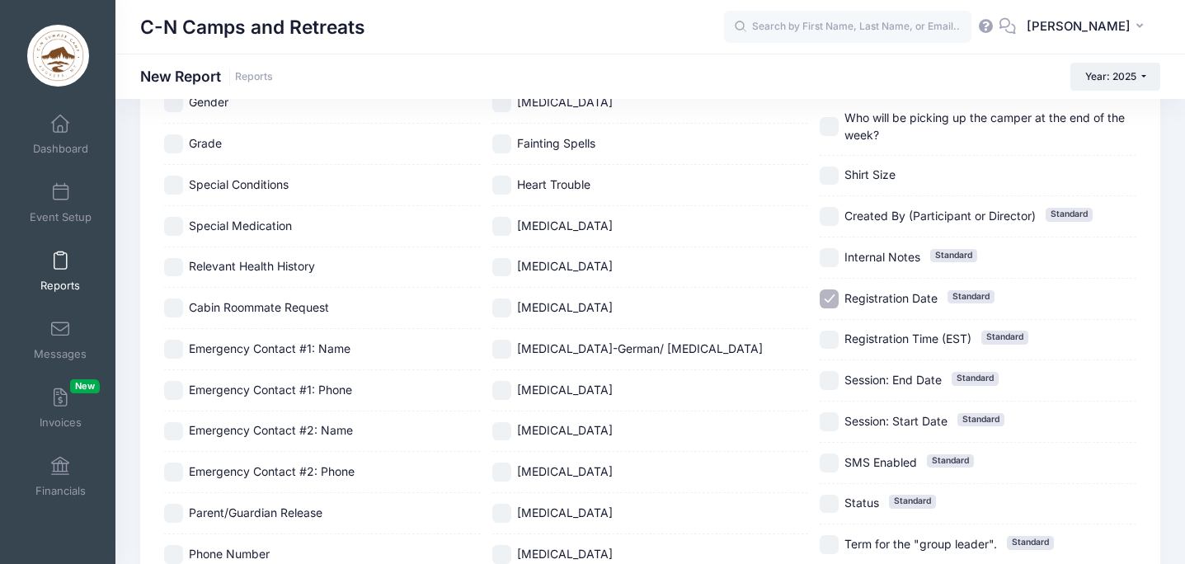
click at [830, 294] on input "Registration Date Standard" at bounding box center [829, 298] width 19 height 19
checkbox input "false"
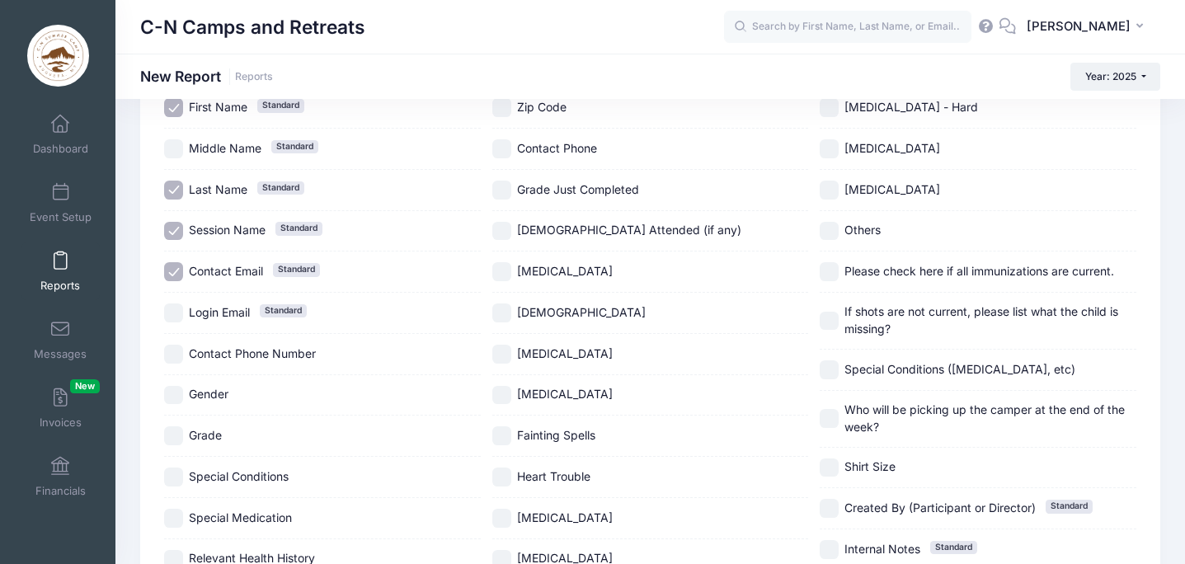
scroll to position [144, 0]
click at [176, 271] on input "Contact Email Standard" at bounding box center [173, 272] width 19 height 19
checkbox input "false"
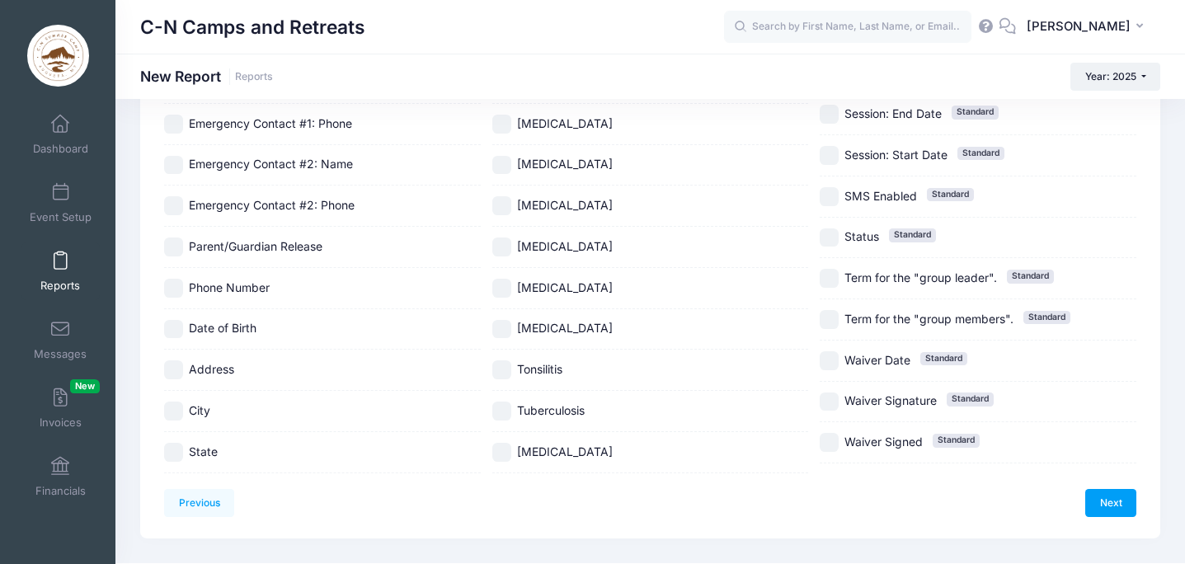
scroll to position [708, 0]
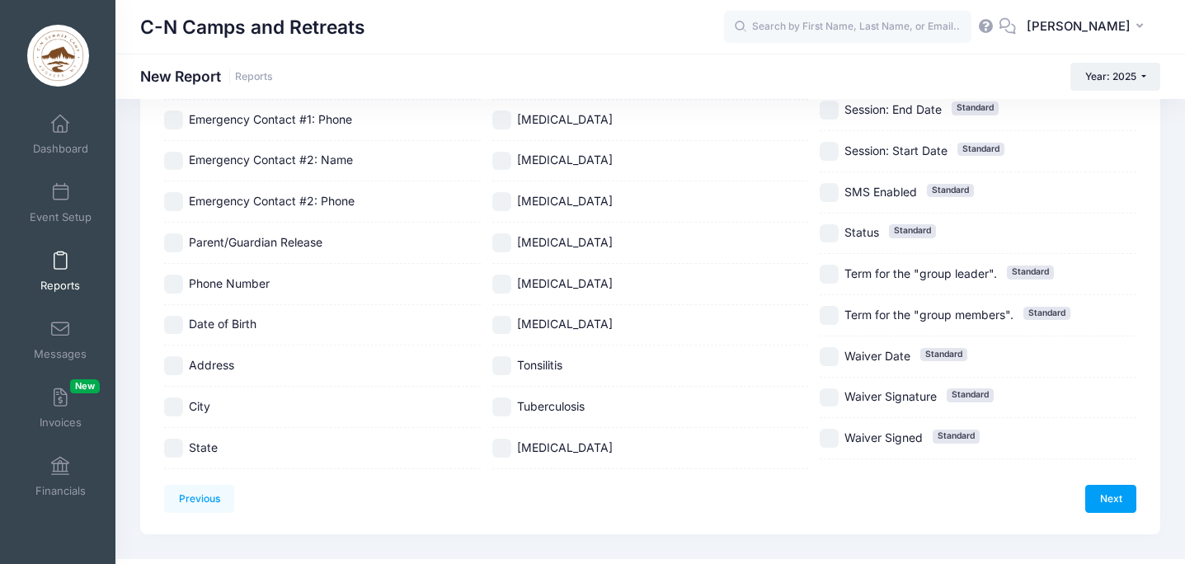
click at [172, 358] on input "Address" at bounding box center [173, 365] width 19 height 19
checkbox input "true"
click at [178, 403] on input "City" at bounding box center [173, 407] width 19 height 19
checkbox input "true"
click at [173, 447] on input "State" at bounding box center [173, 448] width 19 height 19
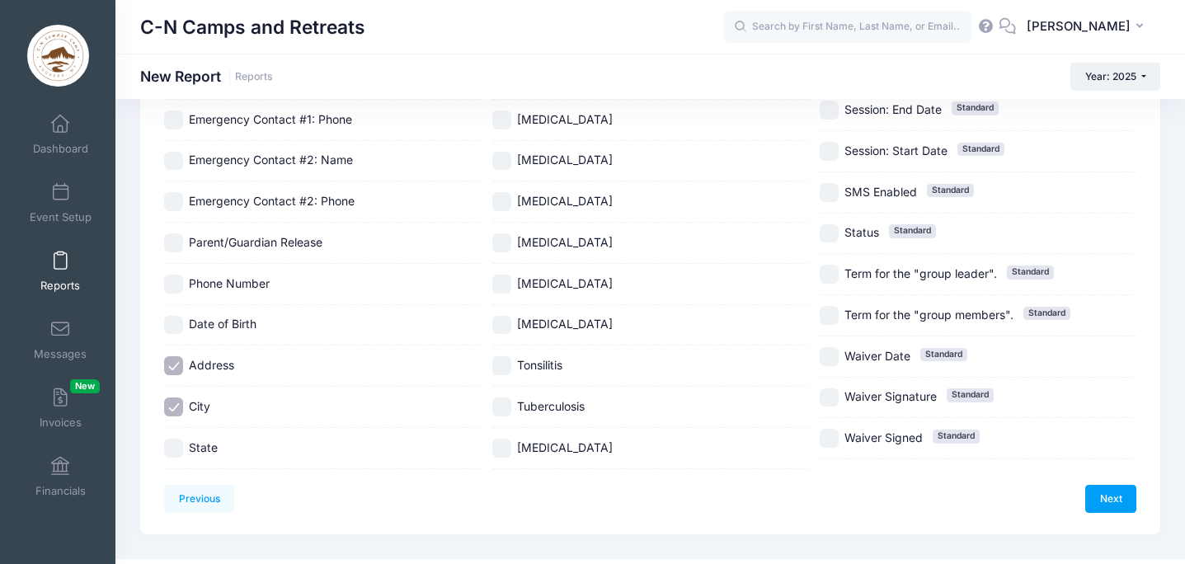
checkbox input "true"
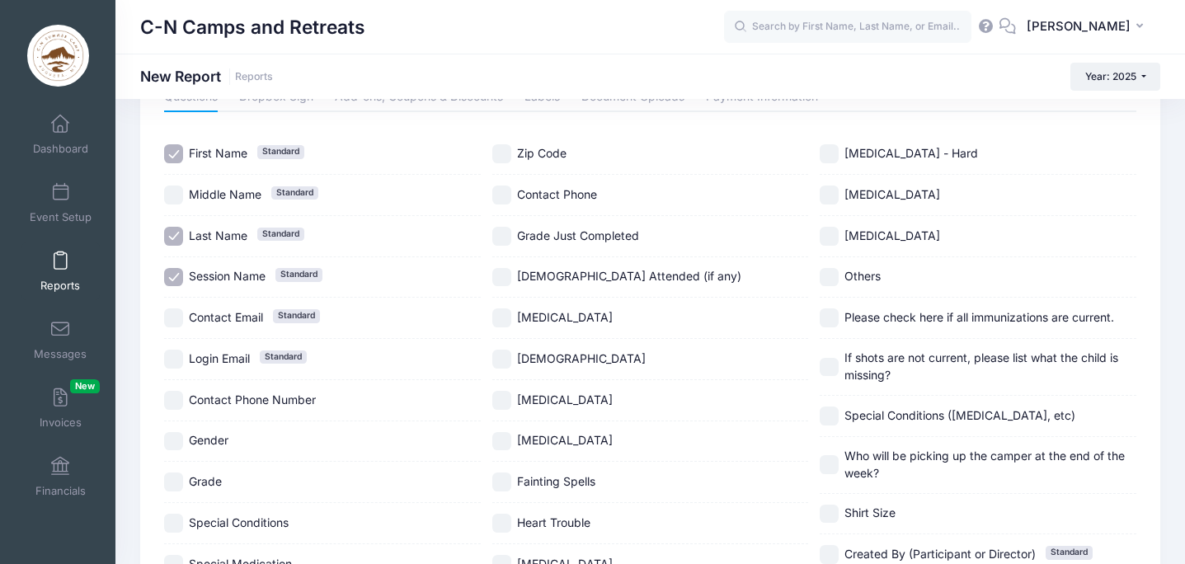
scroll to position [97, 0]
click at [506, 278] on input "Church Attended (if any)" at bounding box center [501, 279] width 19 height 19
checkbox input "true"
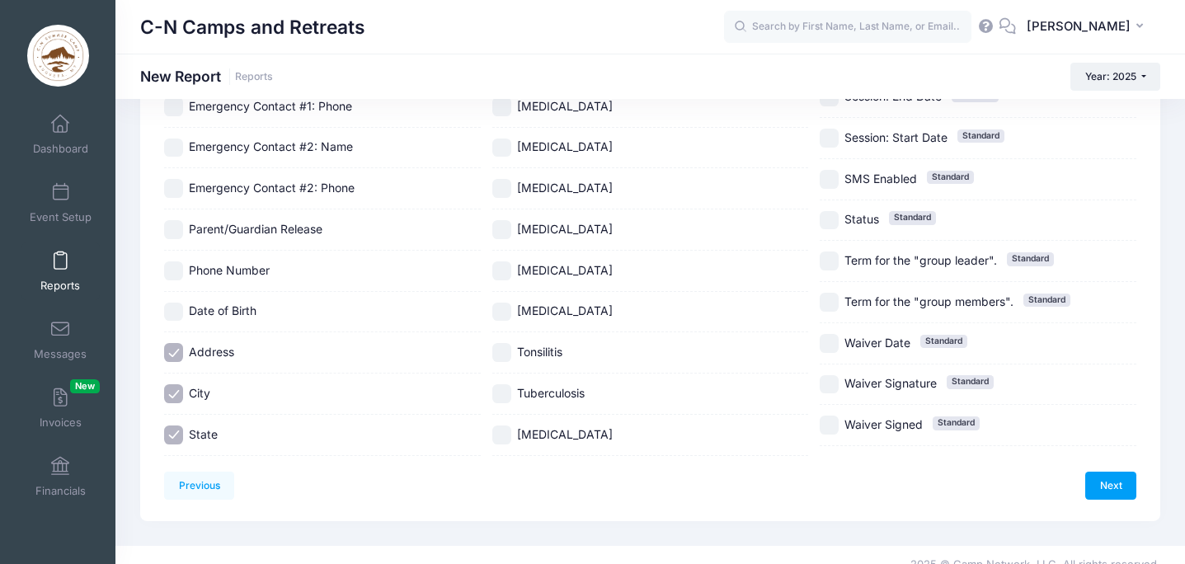
scroll to position [741, 0]
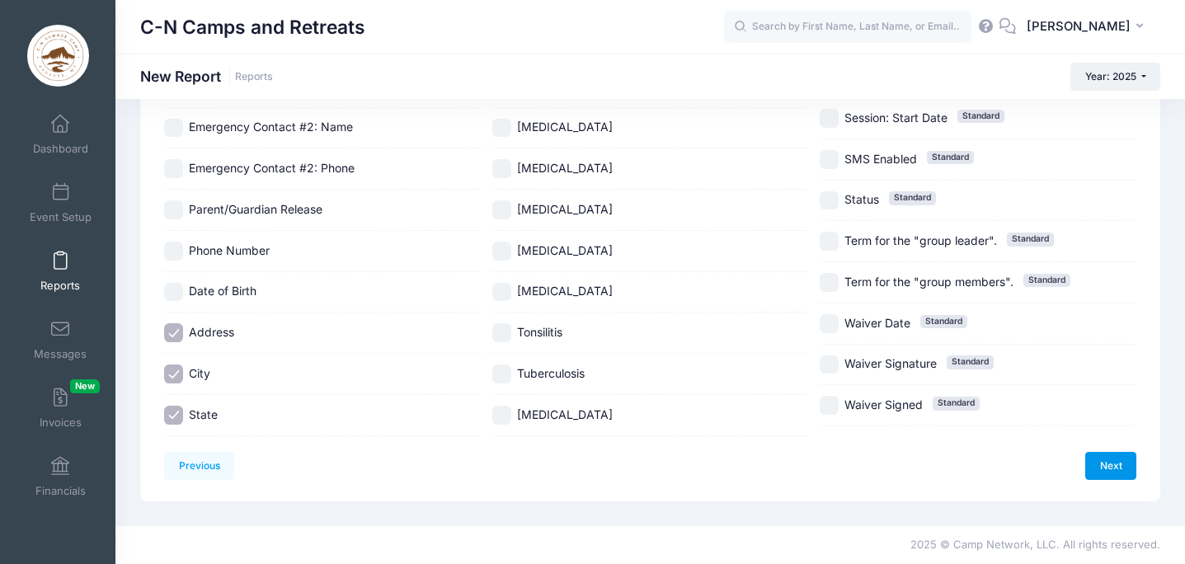
click at [1103, 460] on link "Next" at bounding box center [1110, 466] width 51 height 28
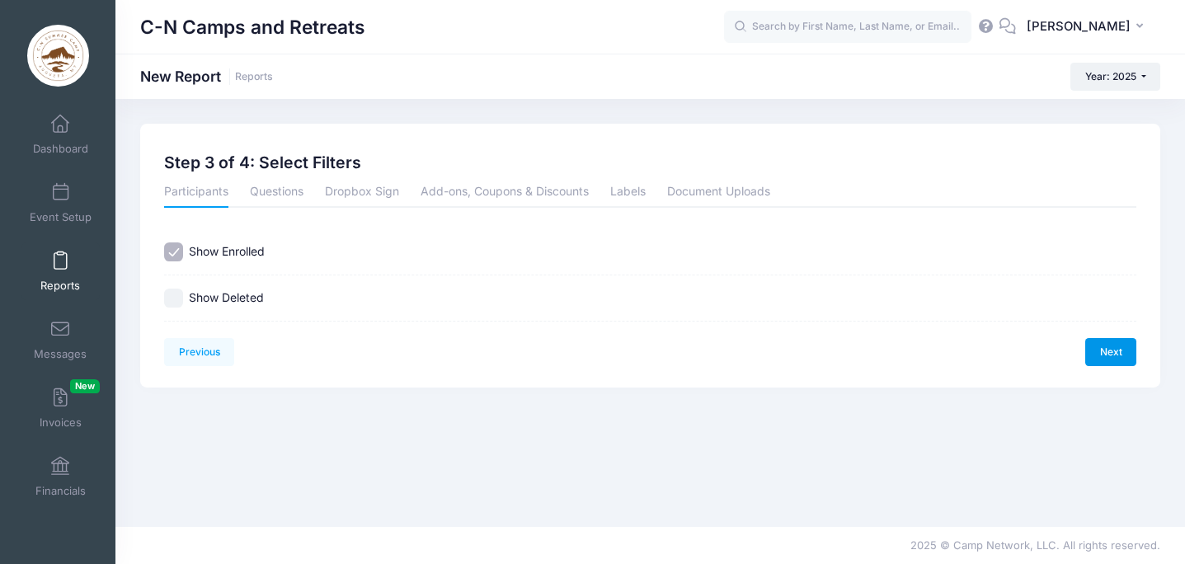
click at [1103, 356] on link "Next" at bounding box center [1110, 352] width 51 height 28
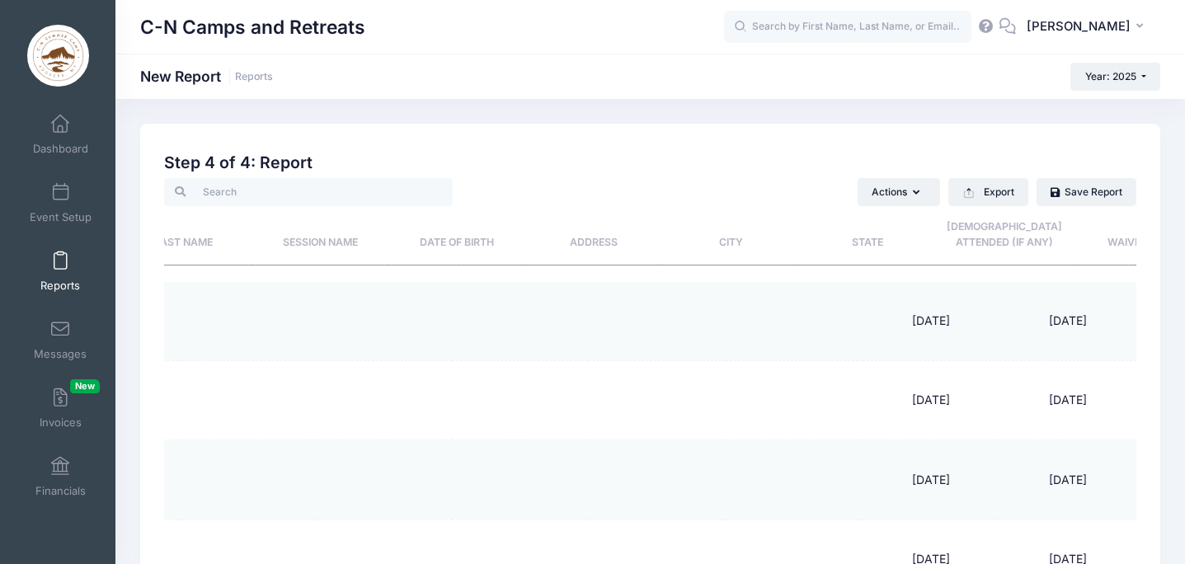
scroll to position [0, 418]
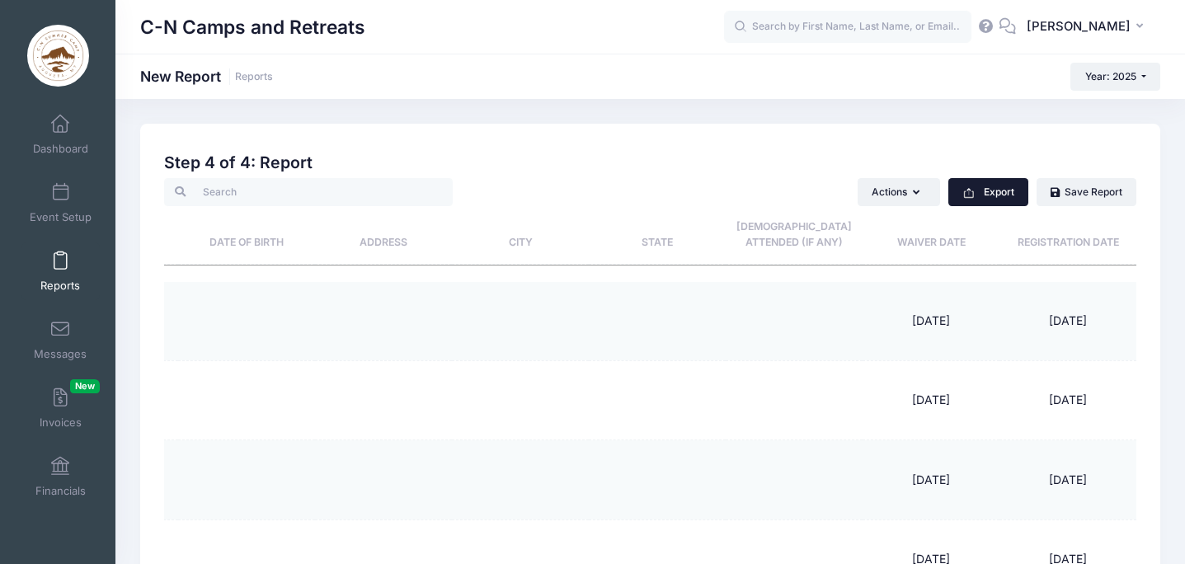
click at [974, 186] on icon "button" at bounding box center [968, 192] width 13 height 13
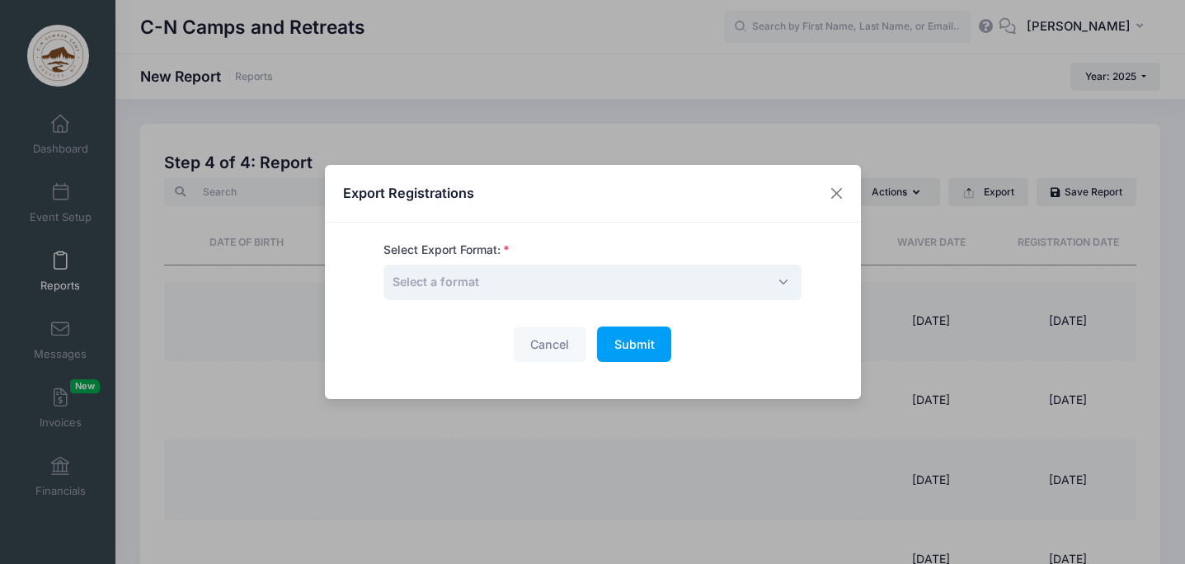
click at [492, 289] on span "Select a format" at bounding box center [592, 282] width 418 height 35
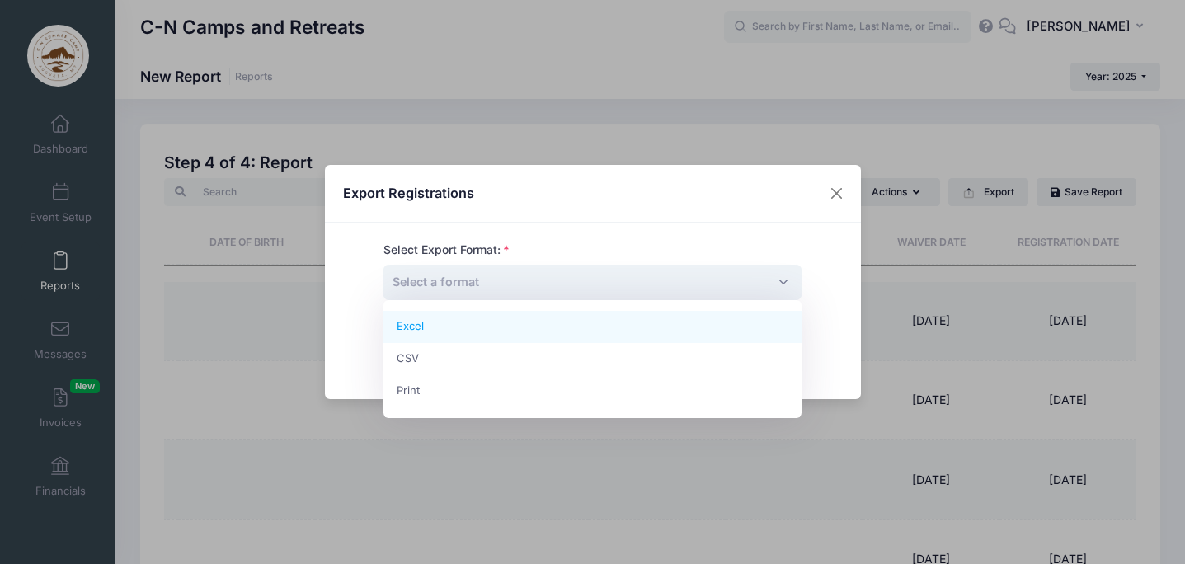
select select "excel"
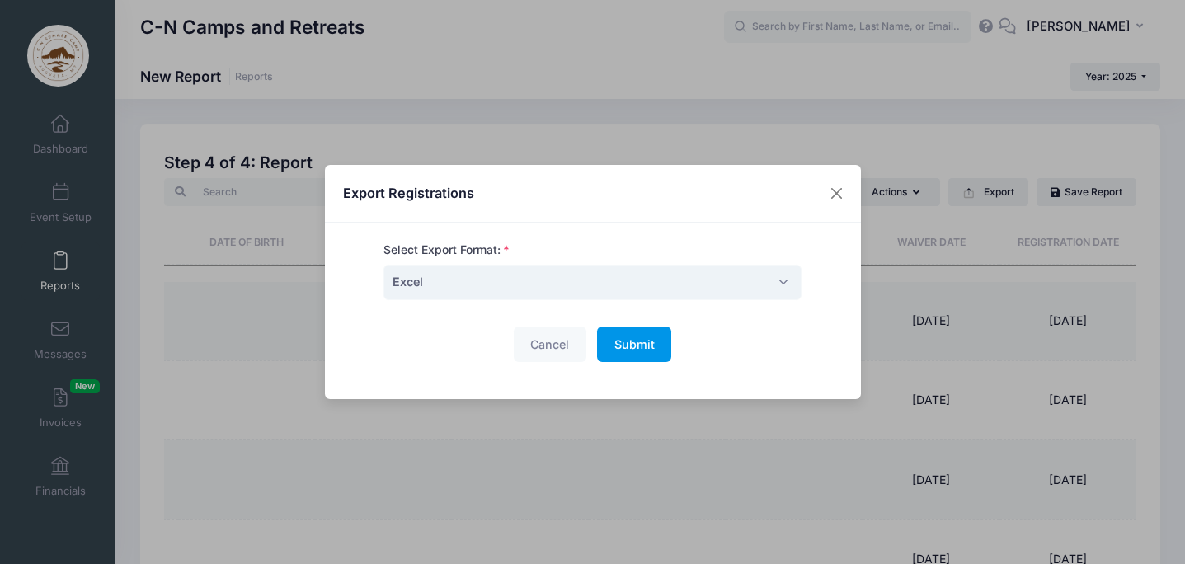
click at [641, 337] on span "Submit" at bounding box center [634, 344] width 40 height 14
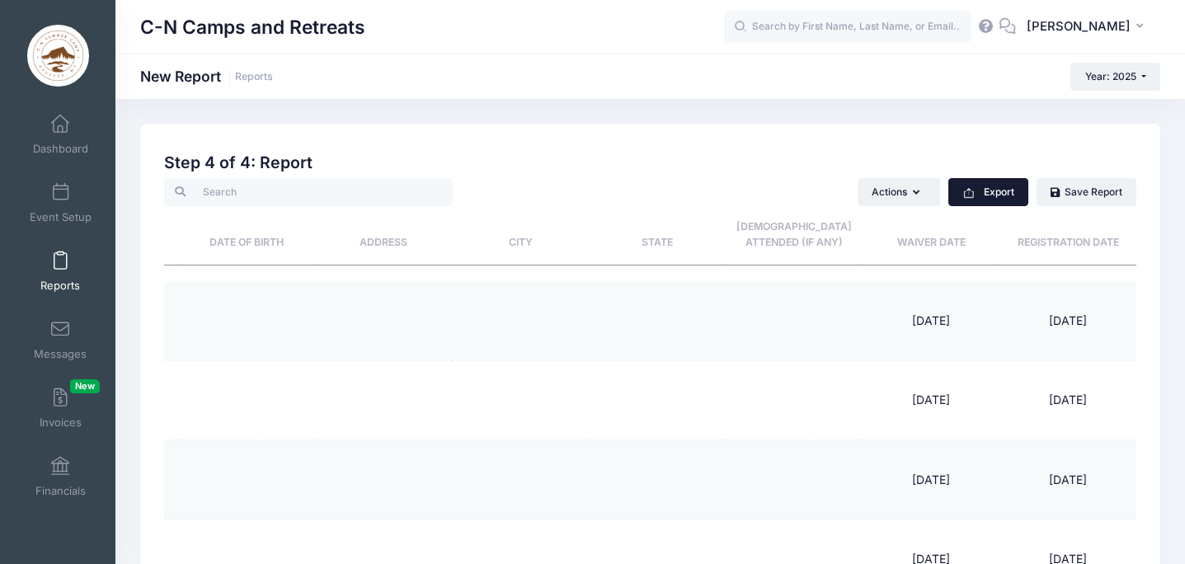
scroll to position [200, 0]
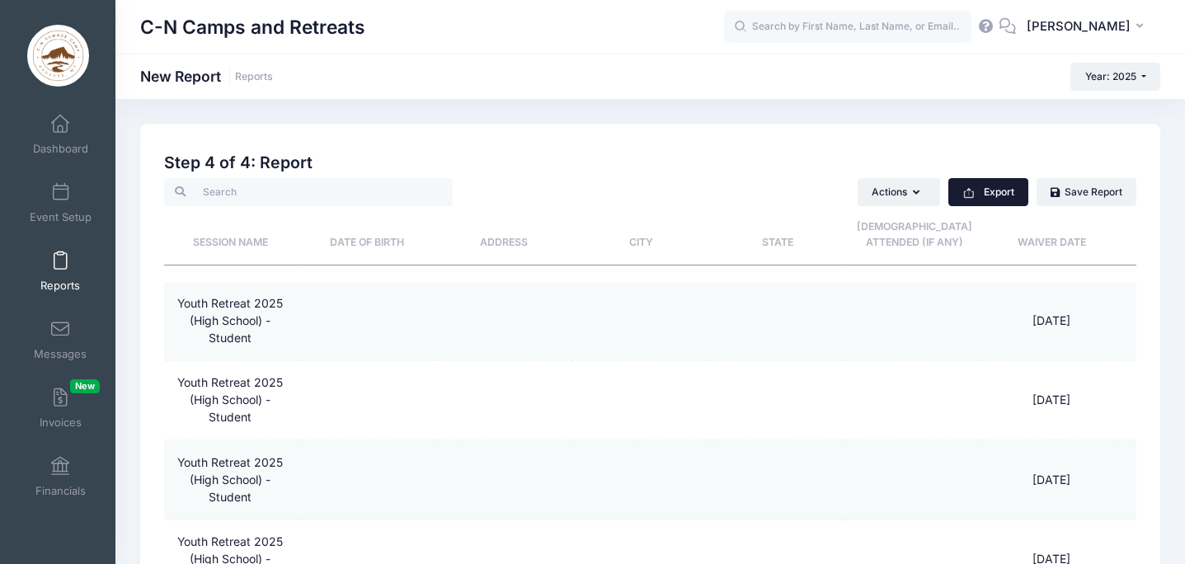
scroll to position [0, 215]
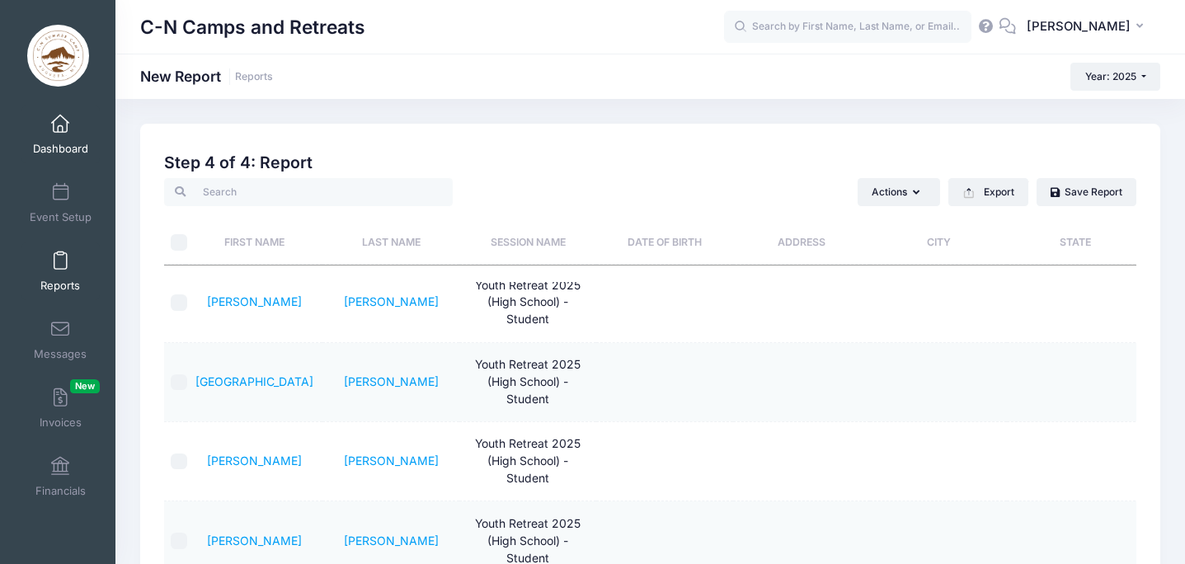
click at [60, 132] on span at bounding box center [60, 124] width 0 height 18
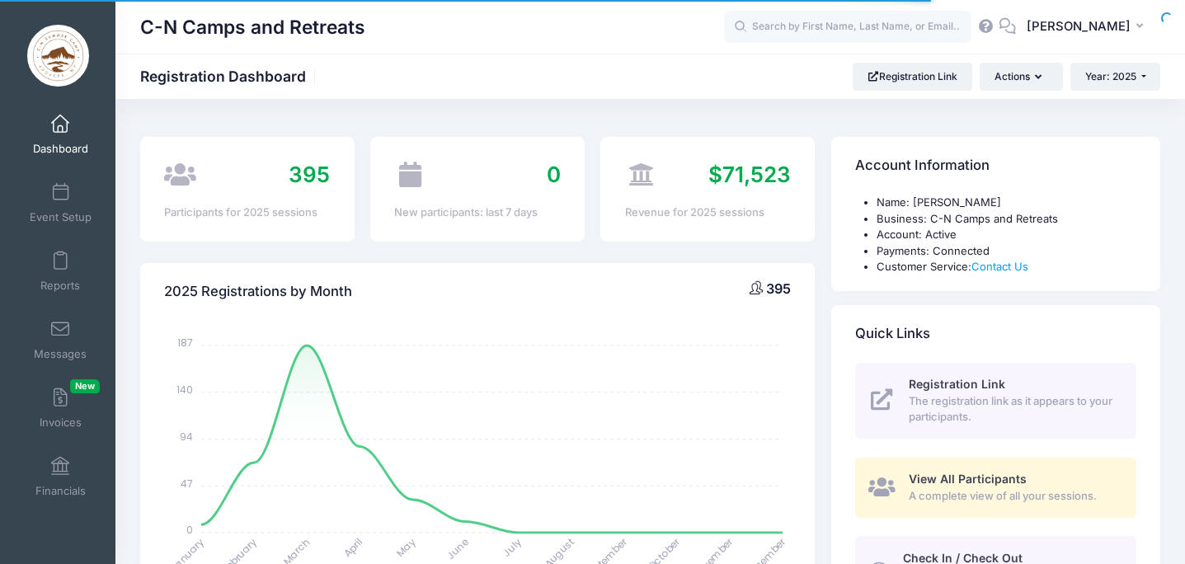
select select
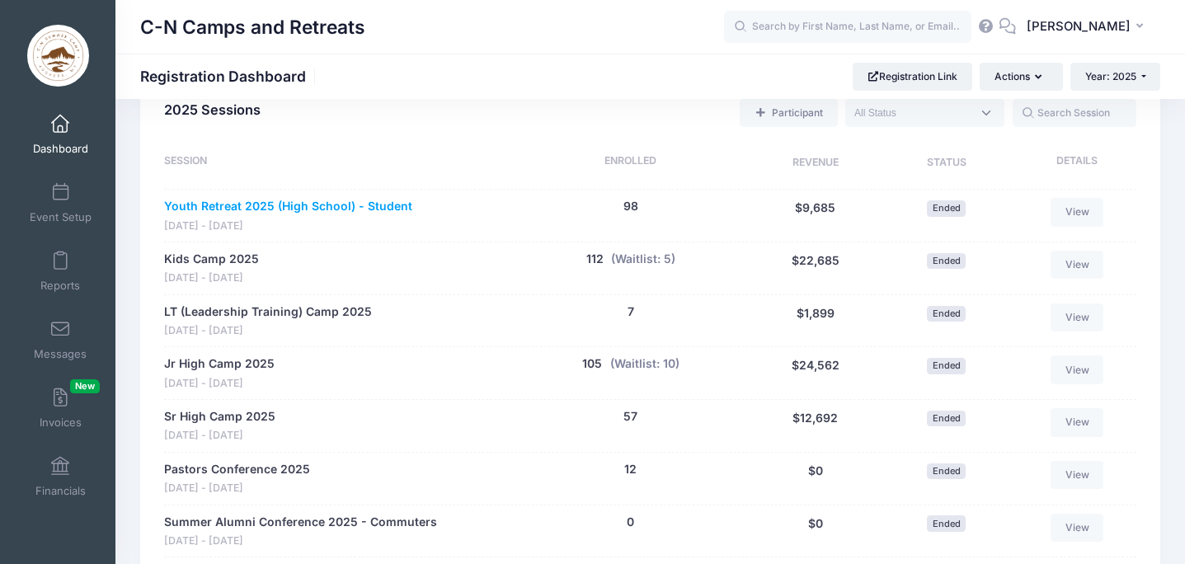
click at [251, 206] on link "Youth Retreat 2025 (High School) - Student" at bounding box center [288, 206] width 248 height 17
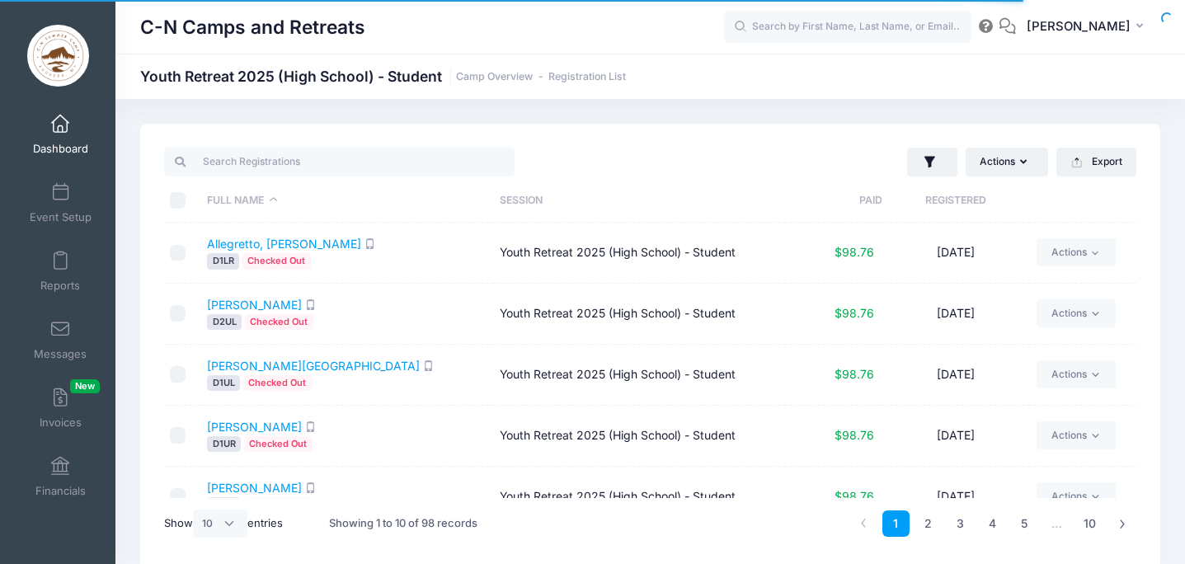
select select "10"
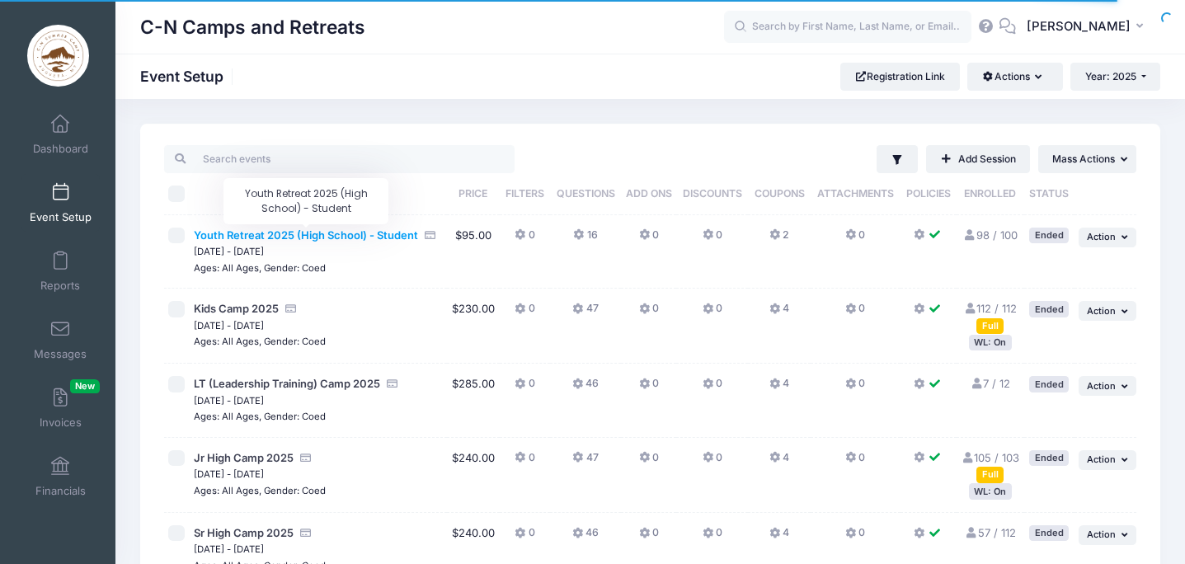
click at [395, 236] on span "Youth Retreat 2025 (High School) - Student" at bounding box center [306, 234] width 224 height 13
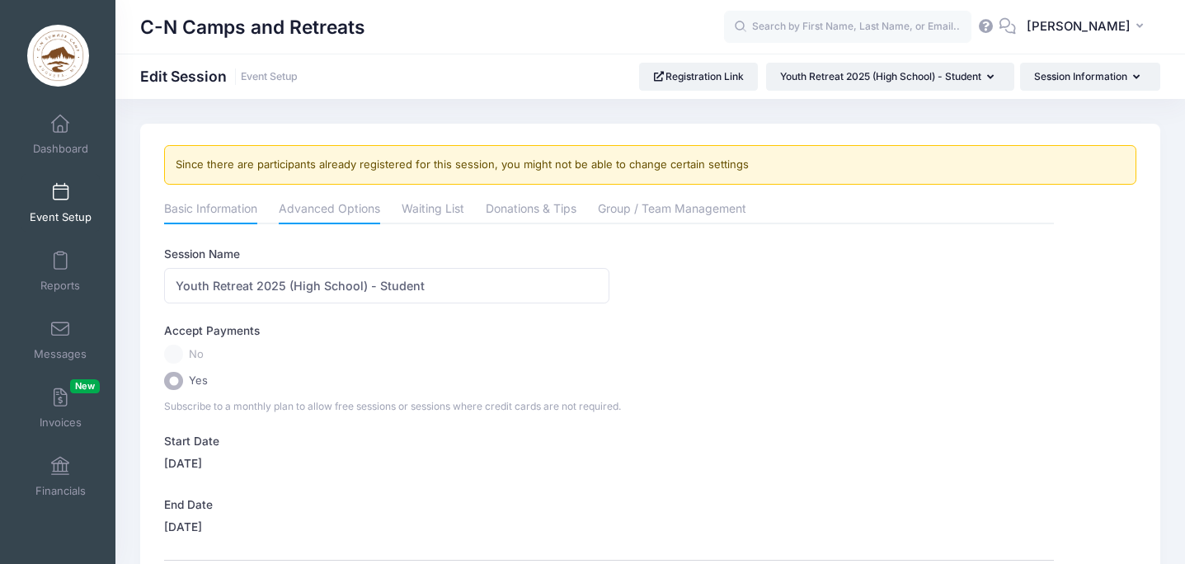
click at [310, 212] on link "Advanced Options" at bounding box center [329, 210] width 101 height 30
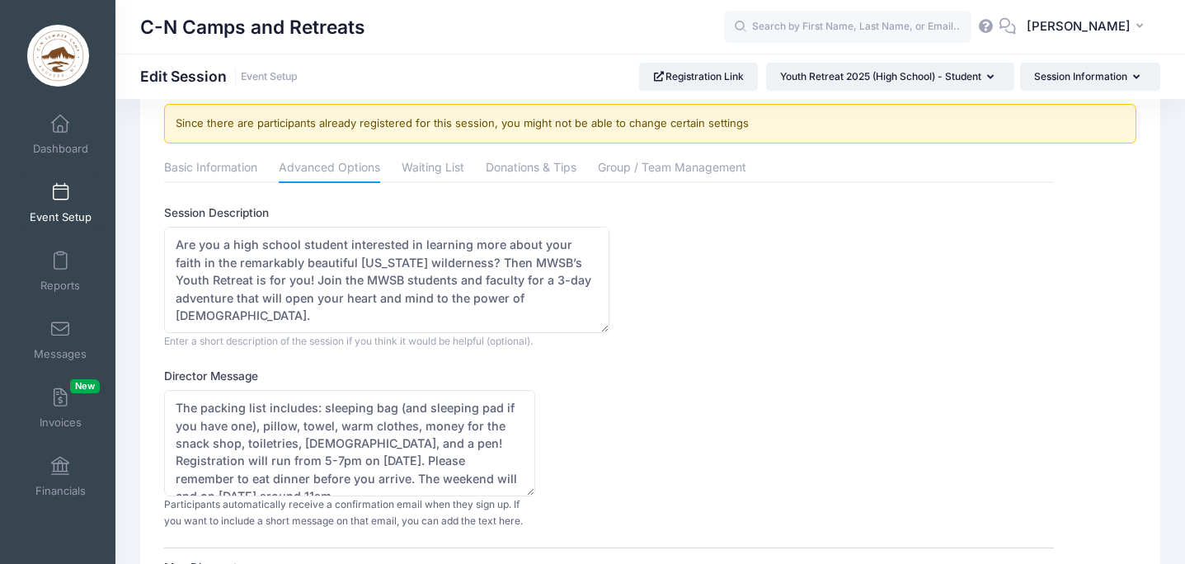
scroll to position [51, 0]
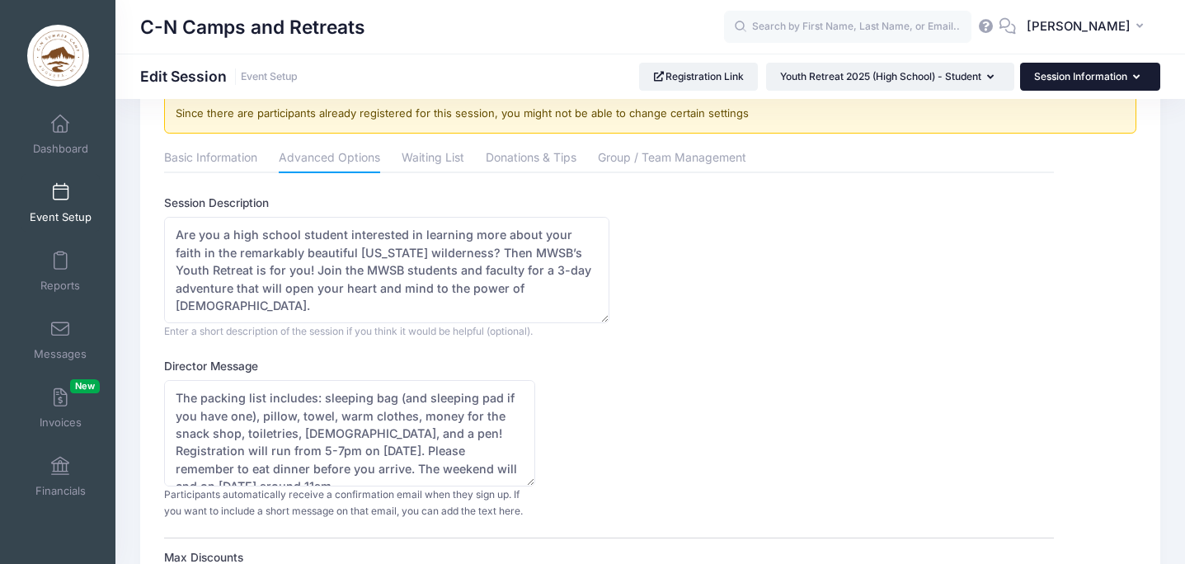
click at [1056, 72] on button "Session Information" at bounding box center [1090, 77] width 140 height 28
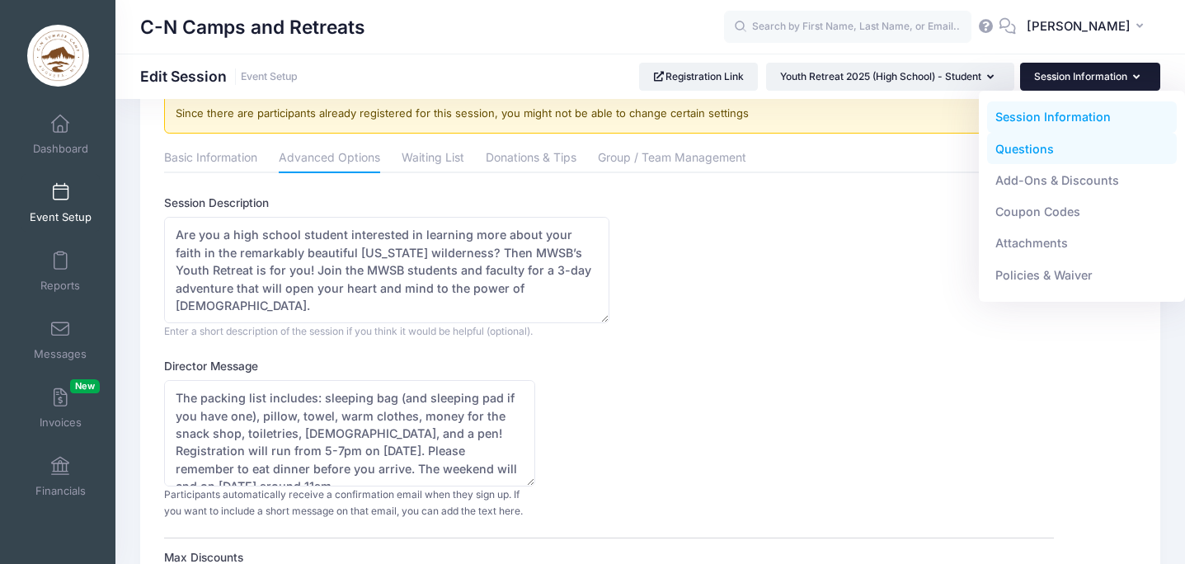
click at [1031, 151] on link "Questions" at bounding box center [1082, 148] width 191 height 31
